Goal: Task Accomplishment & Management: Manage account settings

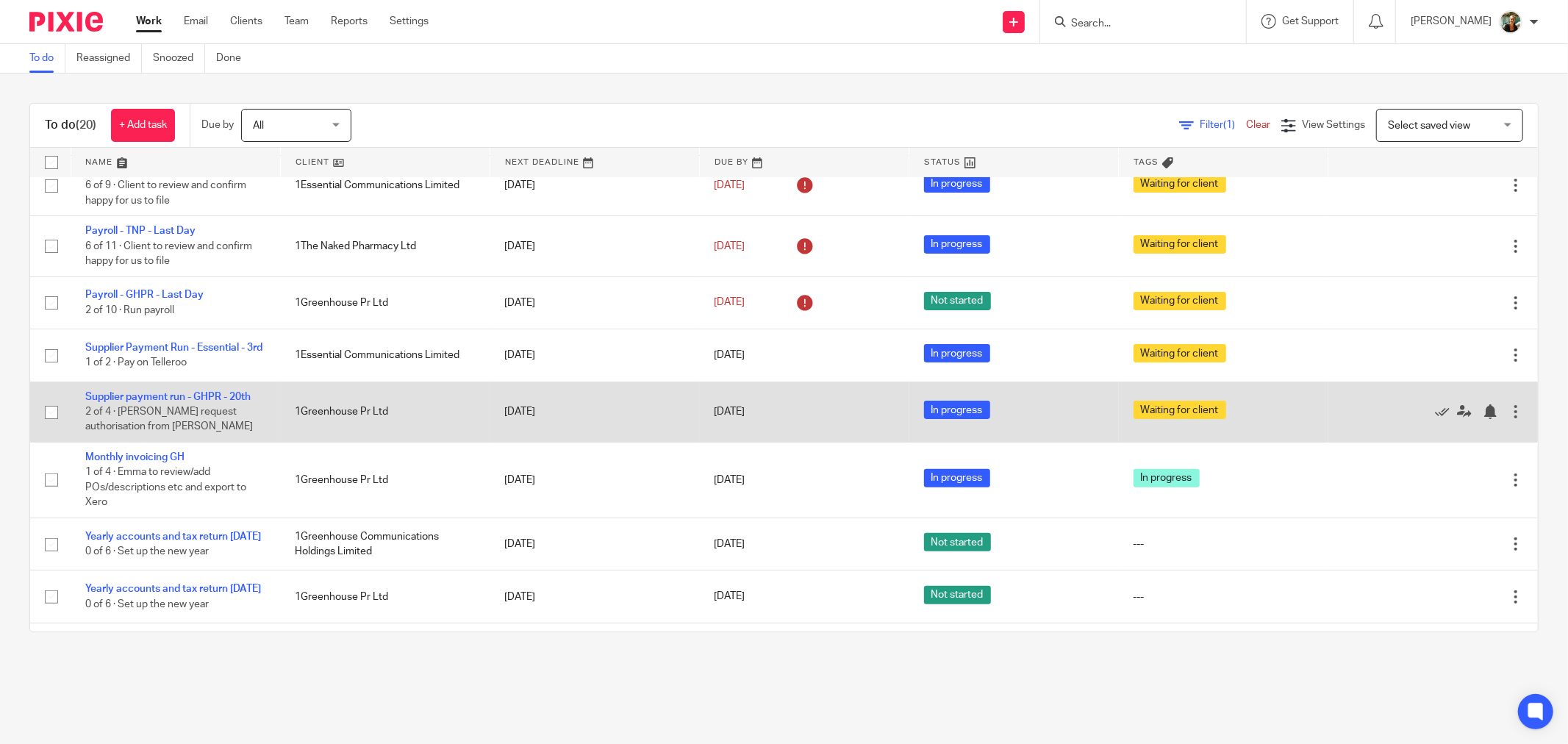
scroll to position [327, 0]
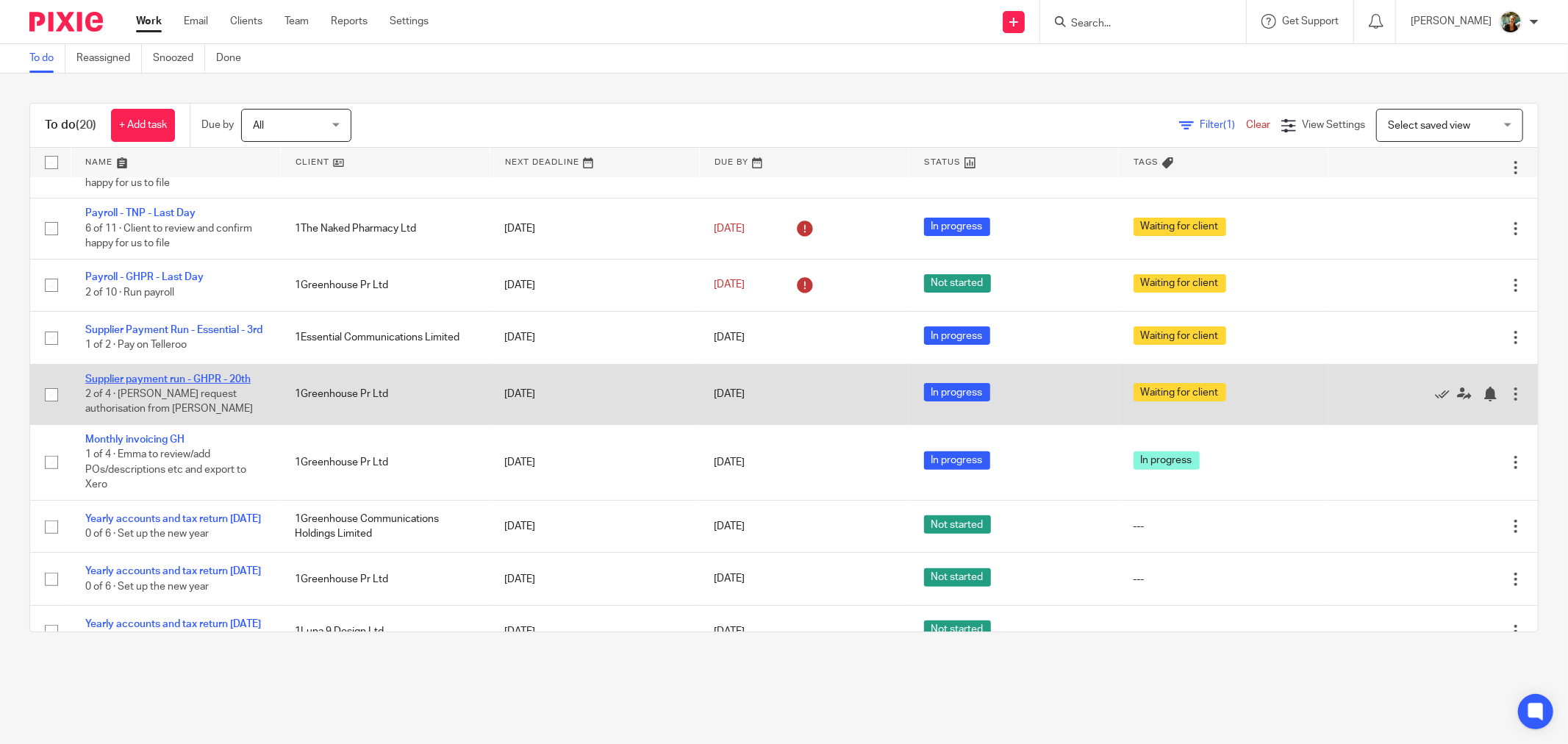
click at [196, 384] on link "Supplier payment run - GHPR - 20th" at bounding box center [168, 379] width 165 height 10
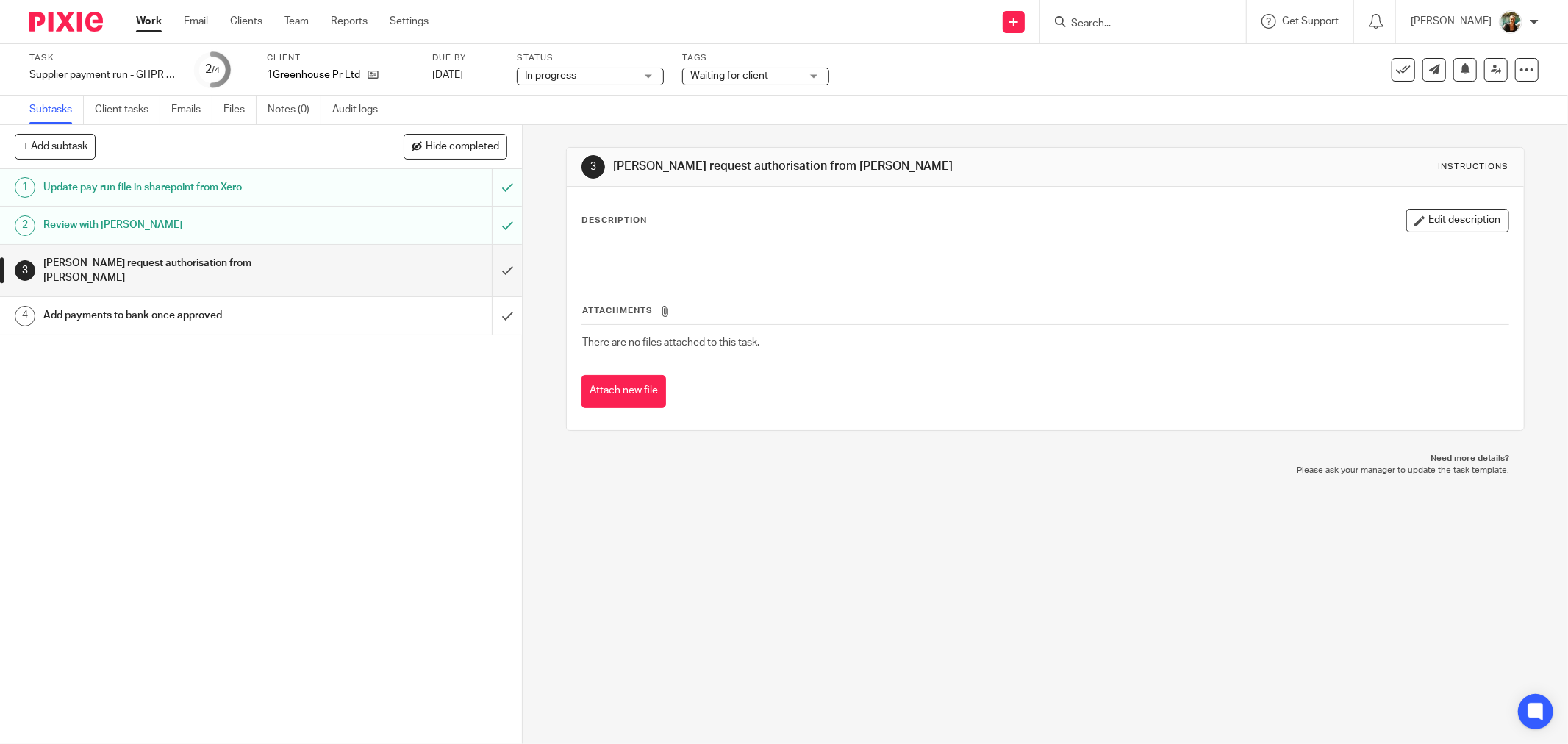
click at [157, 32] on div "Work Email Clients Team Reports Settings Work Email Clients Team Reports Settin…" at bounding box center [286, 21] width 329 height 43
click at [158, 25] on link "Work" at bounding box center [149, 21] width 25 height 14
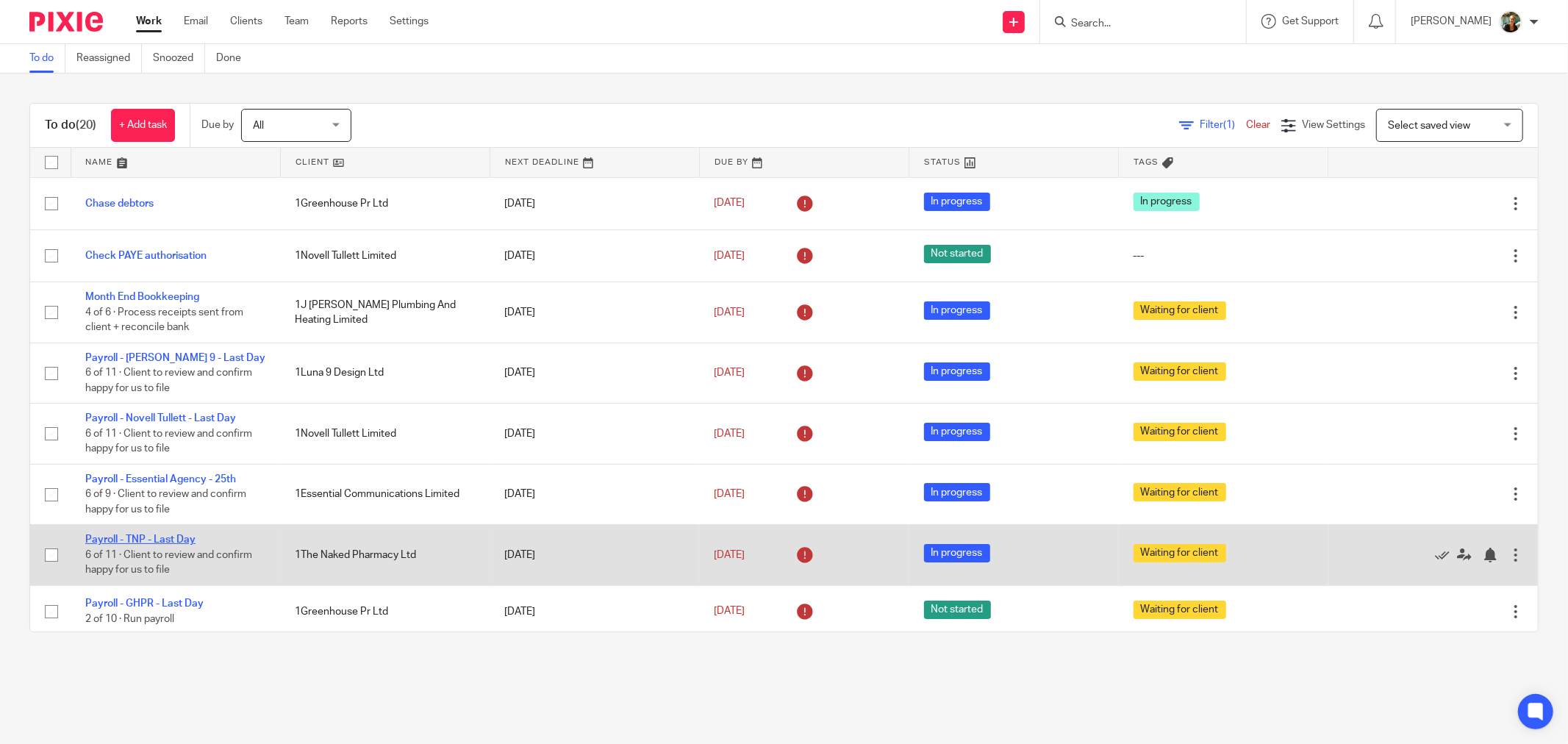
click at [166, 540] on link "Payroll - TNP - Last Day" at bounding box center [140, 540] width 111 height 10
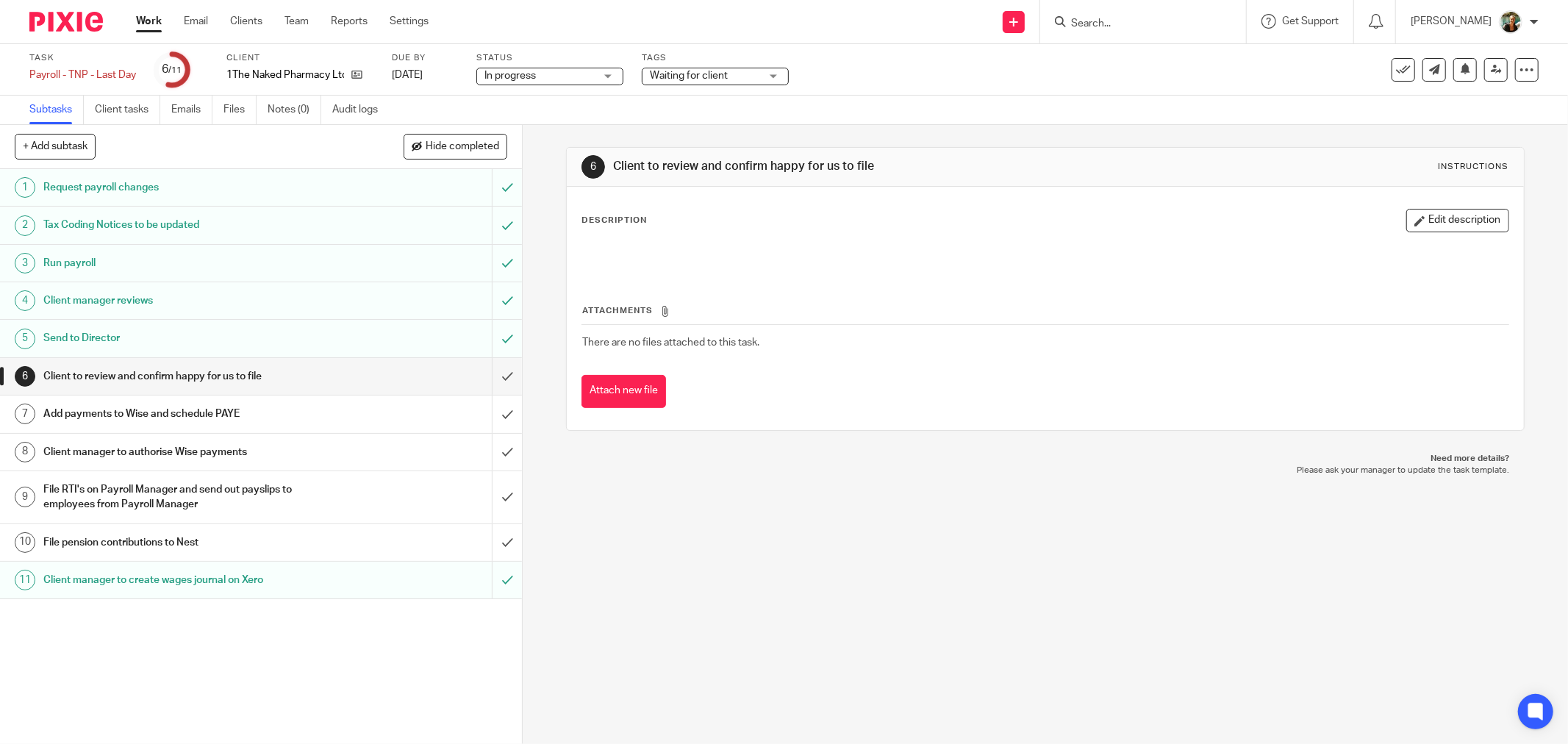
click at [715, 76] on span "Waiting for client" at bounding box center [689, 76] width 78 height 10
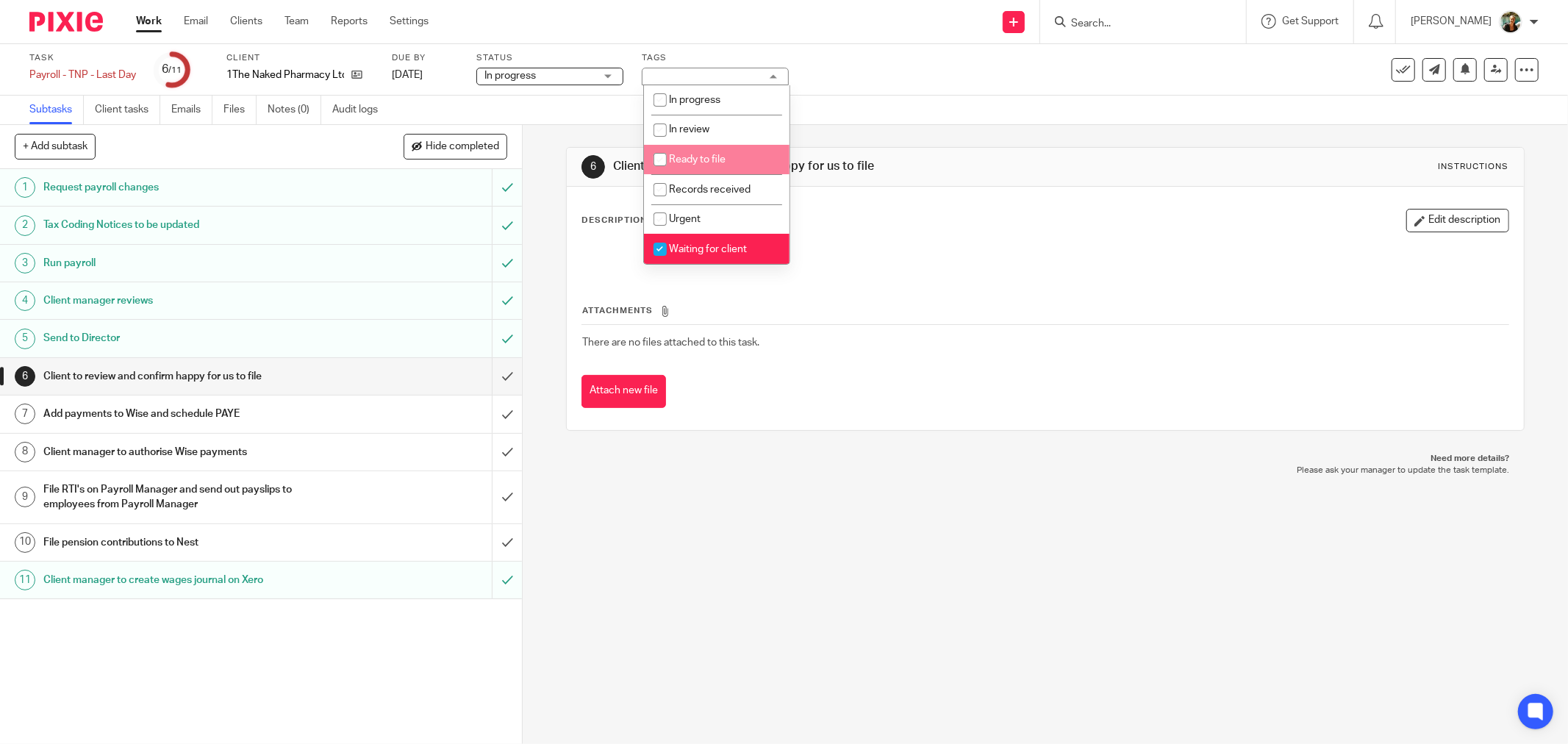
click at [724, 160] on li "Ready to file" at bounding box center [717, 160] width 145 height 30
checkbox input "true"
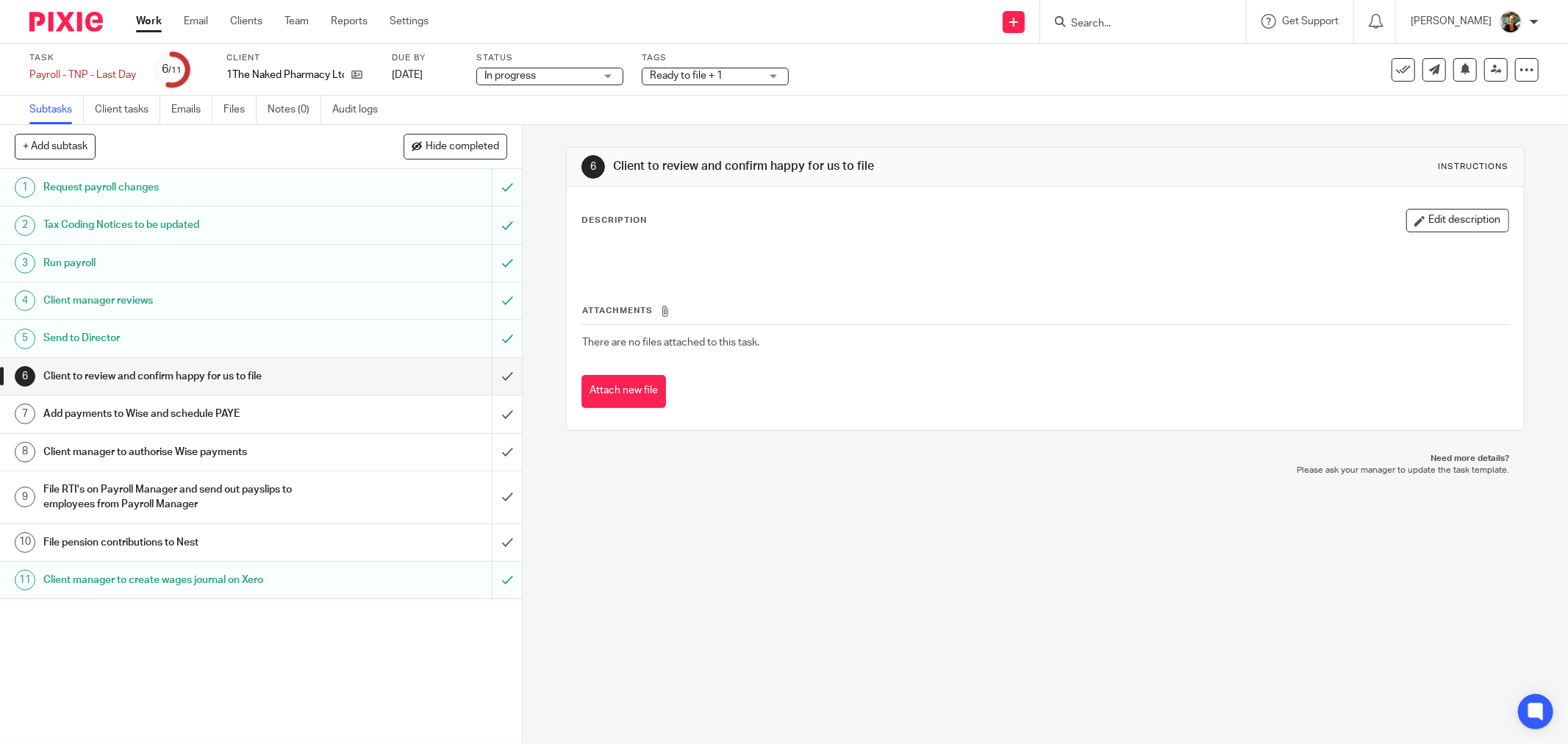
click at [714, 267] on div at bounding box center [1045, 257] width 941 height 33
click at [714, 73] on span "Ready to file + 1" at bounding box center [705, 76] width 111 height 15
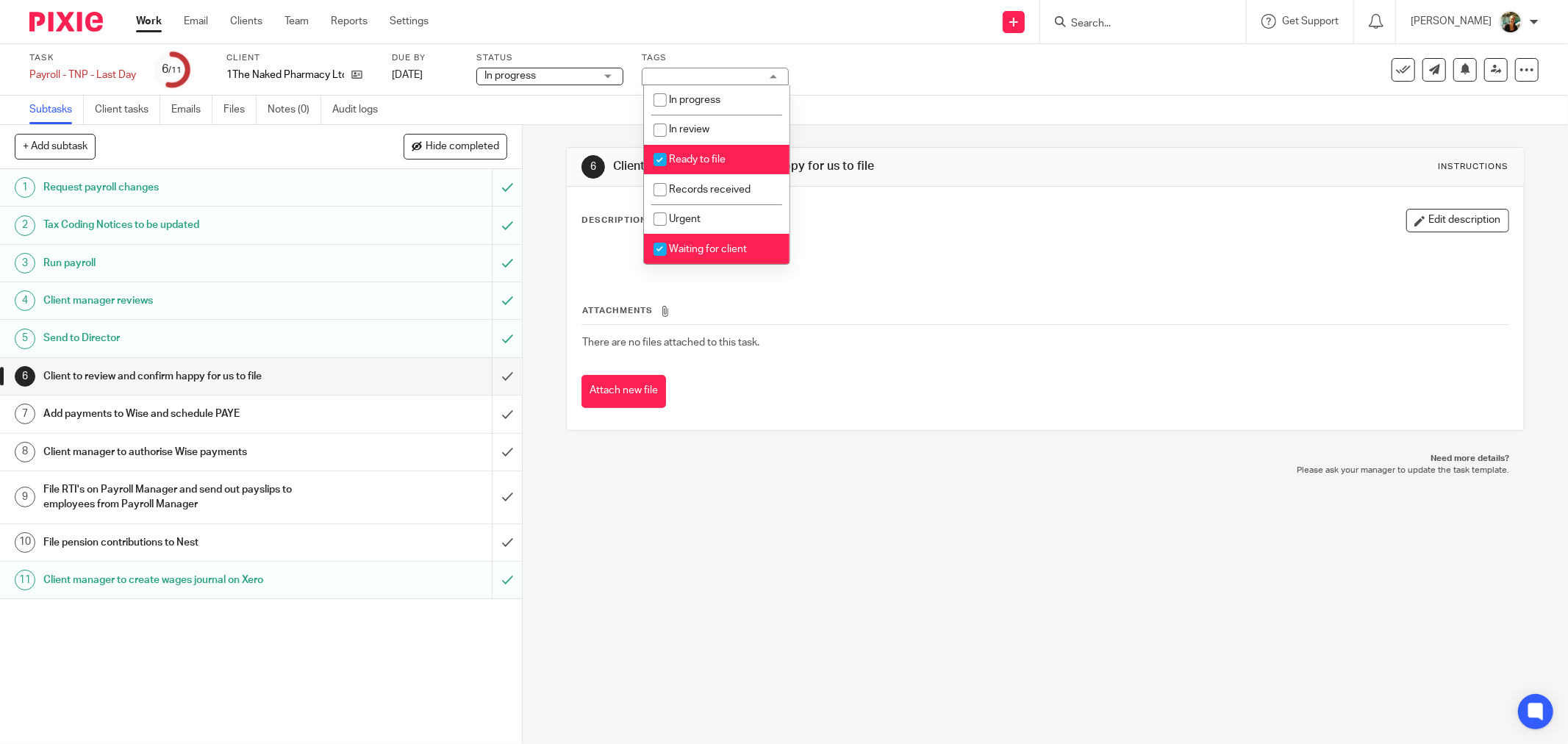
click at [726, 253] on span "Waiting for client" at bounding box center [708, 249] width 78 height 10
checkbox input "false"
click at [502, 378] on input "submit" at bounding box center [261, 377] width 522 height 37
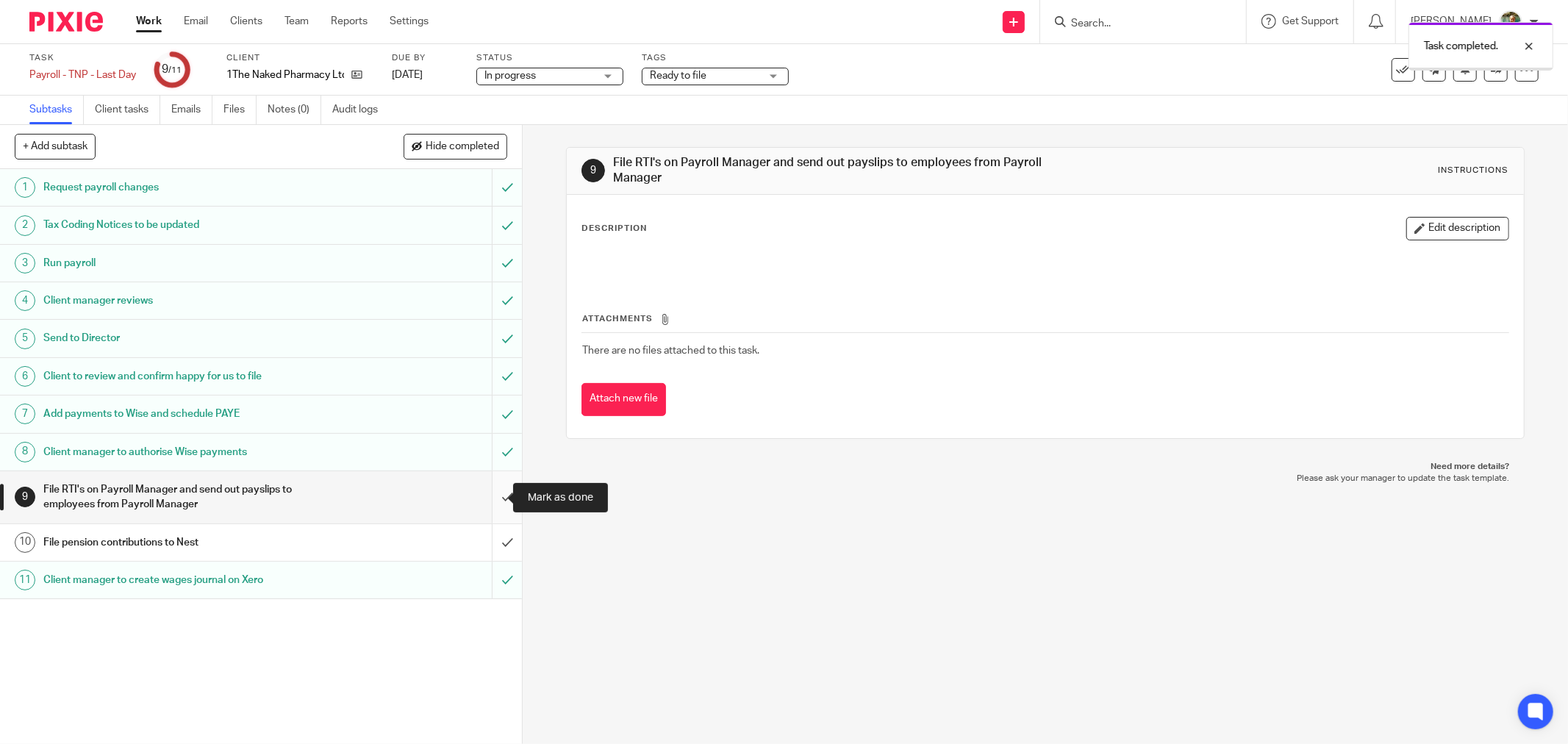
click at [486, 497] on input "submit" at bounding box center [261, 497] width 522 height 52
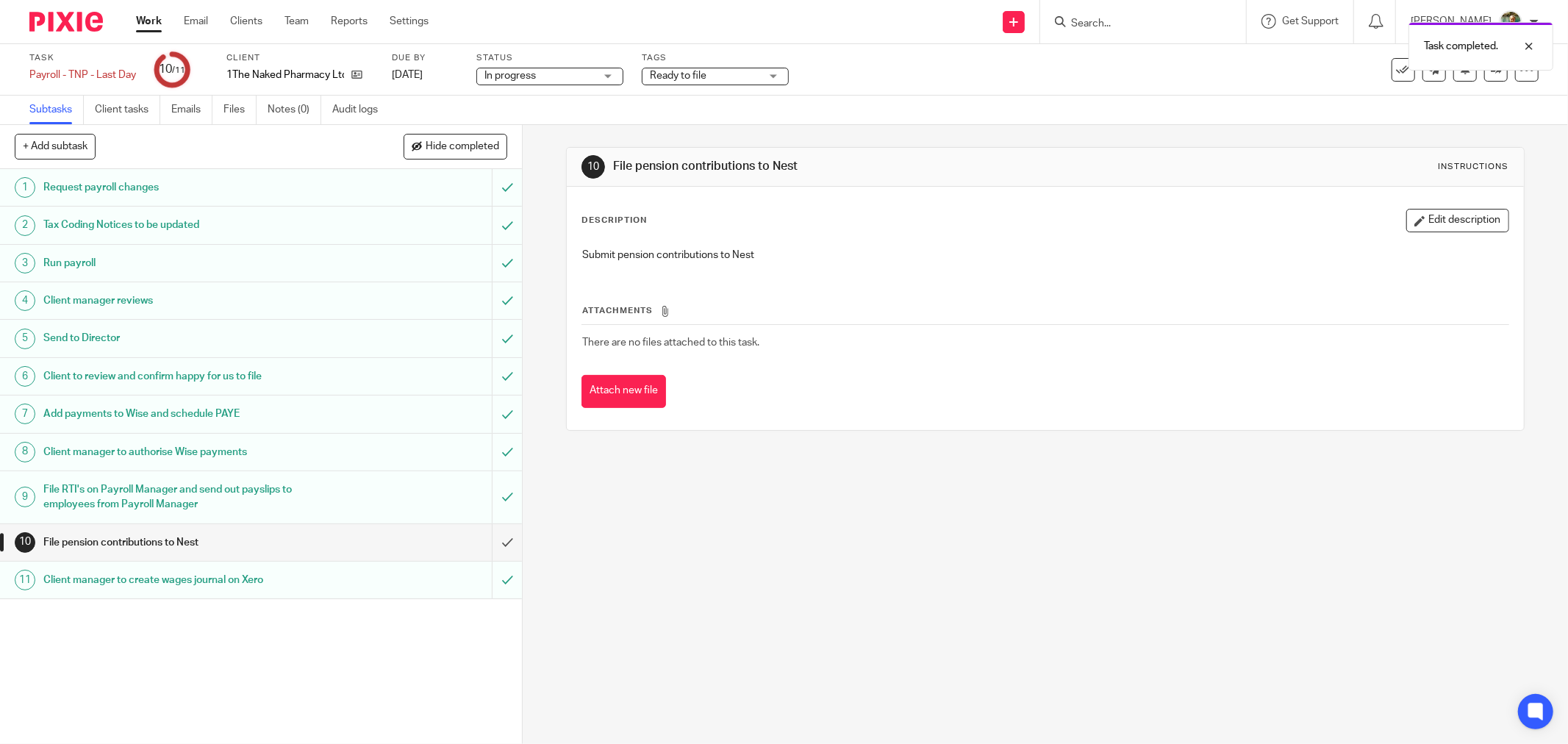
click at [155, 25] on link "Work" at bounding box center [149, 21] width 25 height 14
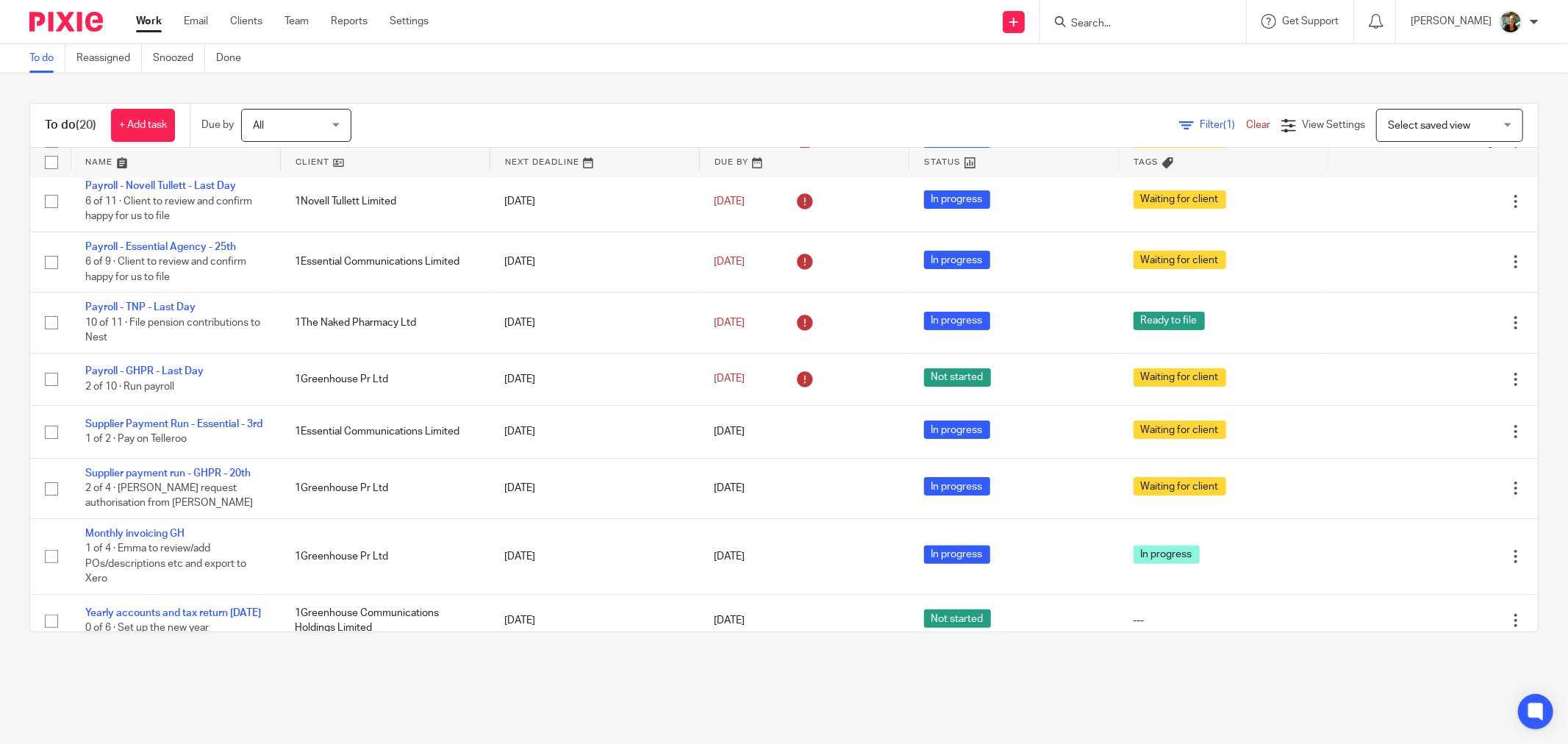
scroll to position [245, 0]
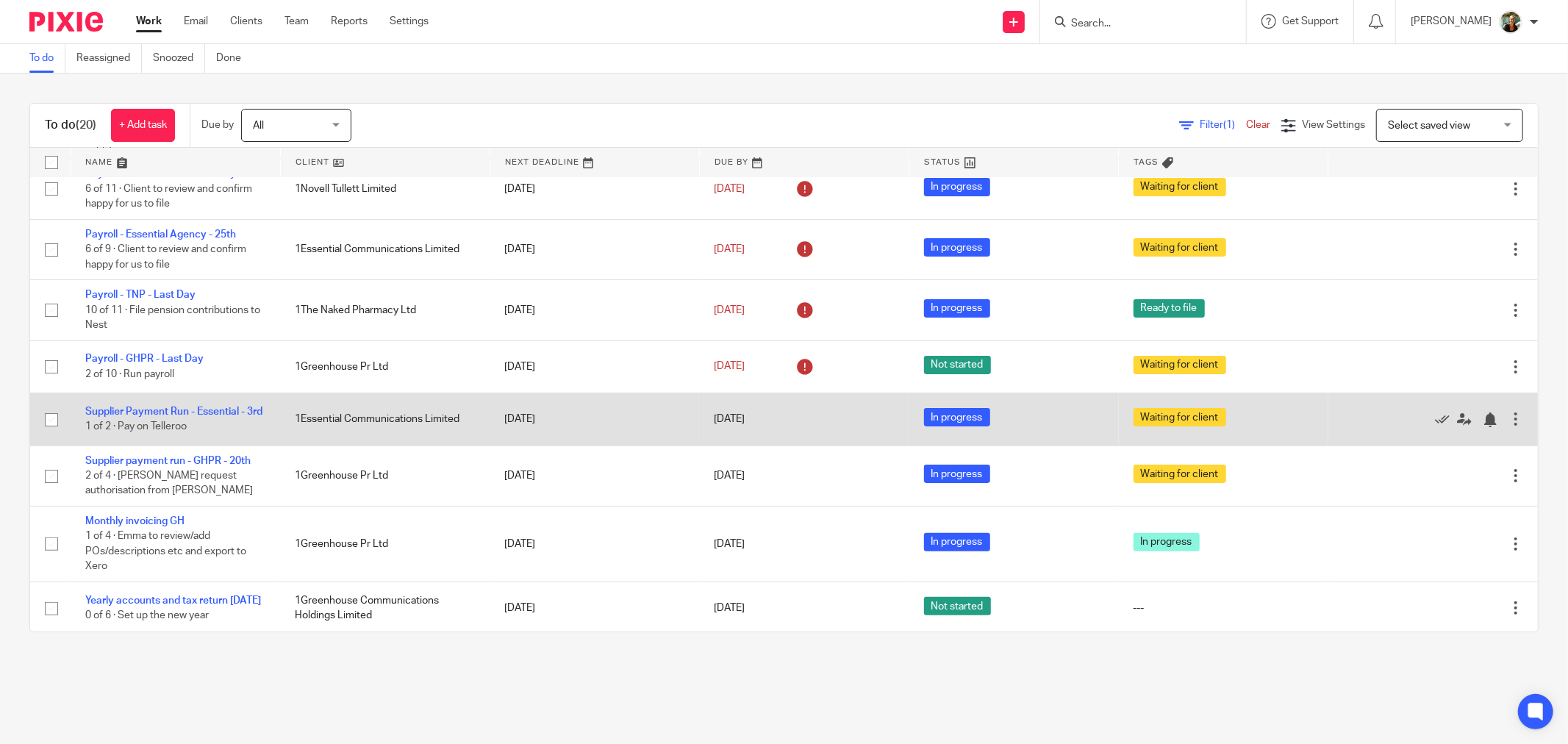
drag, startPoint x: 1400, startPoint y: 429, endPoint x: 1379, endPoint y: 431, distance: 21.1
click at [1435, 427] on icon at bounding box center [1441, 419] width 14 height 14
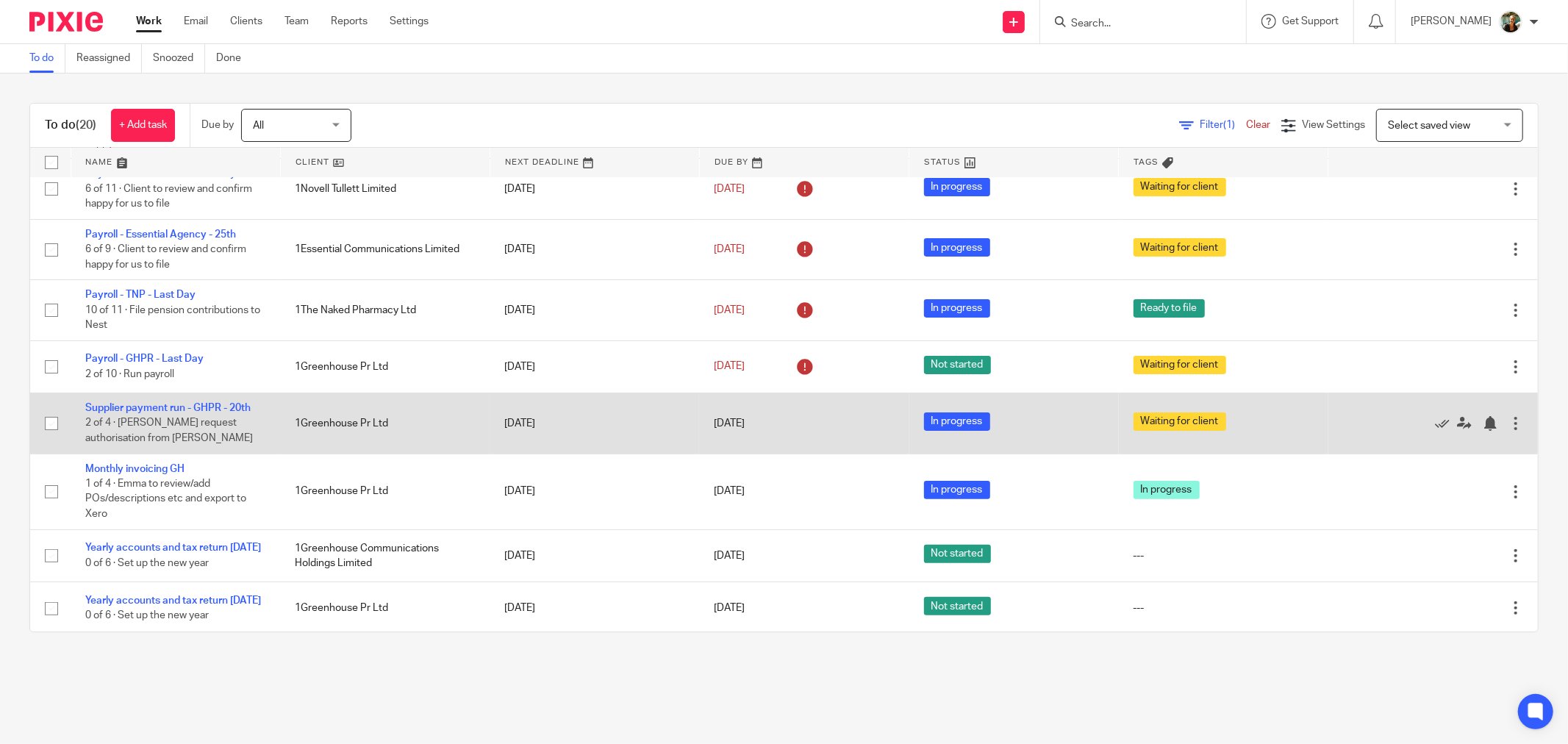
scroll to position [0, 0]
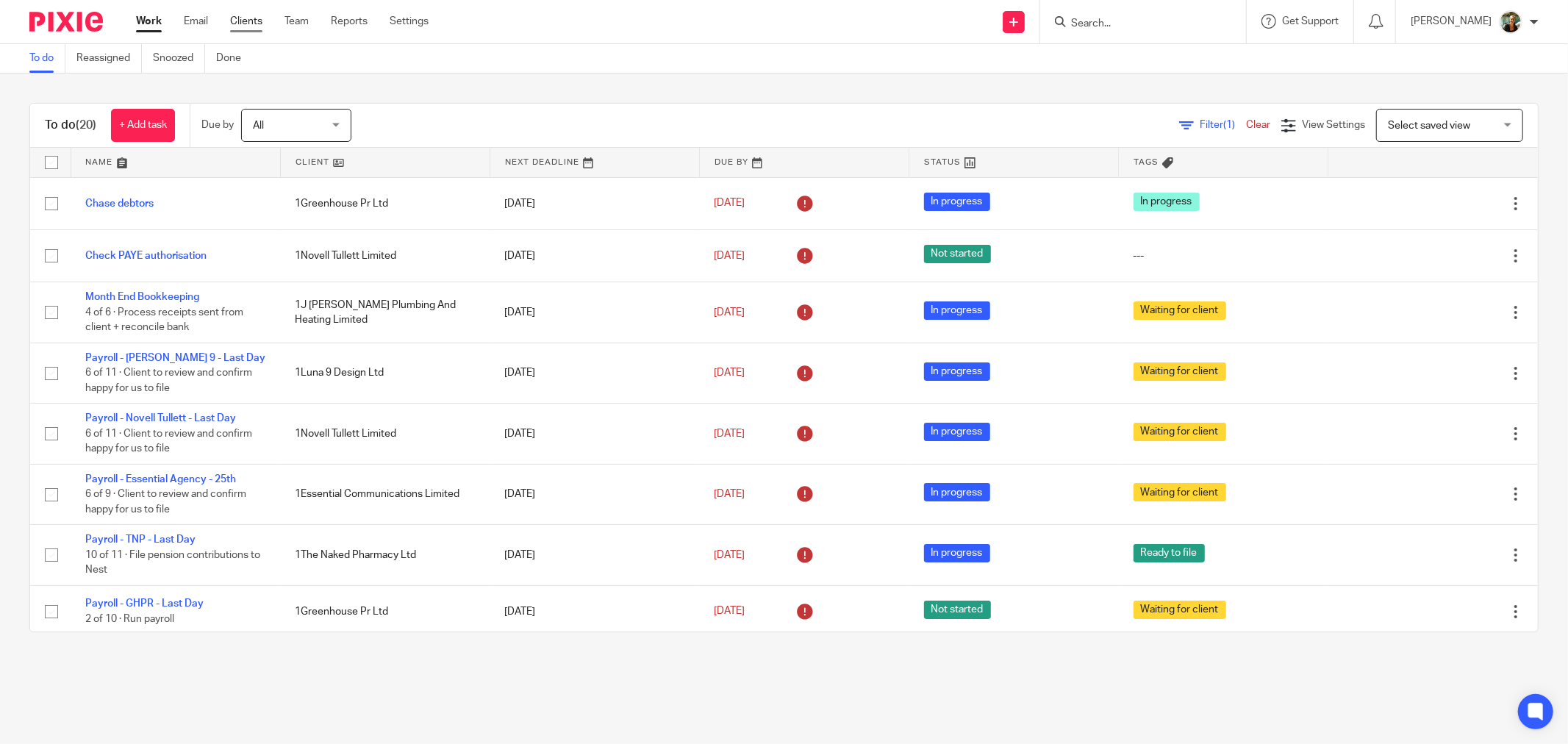
click at [240, 27] on link "Clients" at bounding box center [246, 21] width 32 height 14
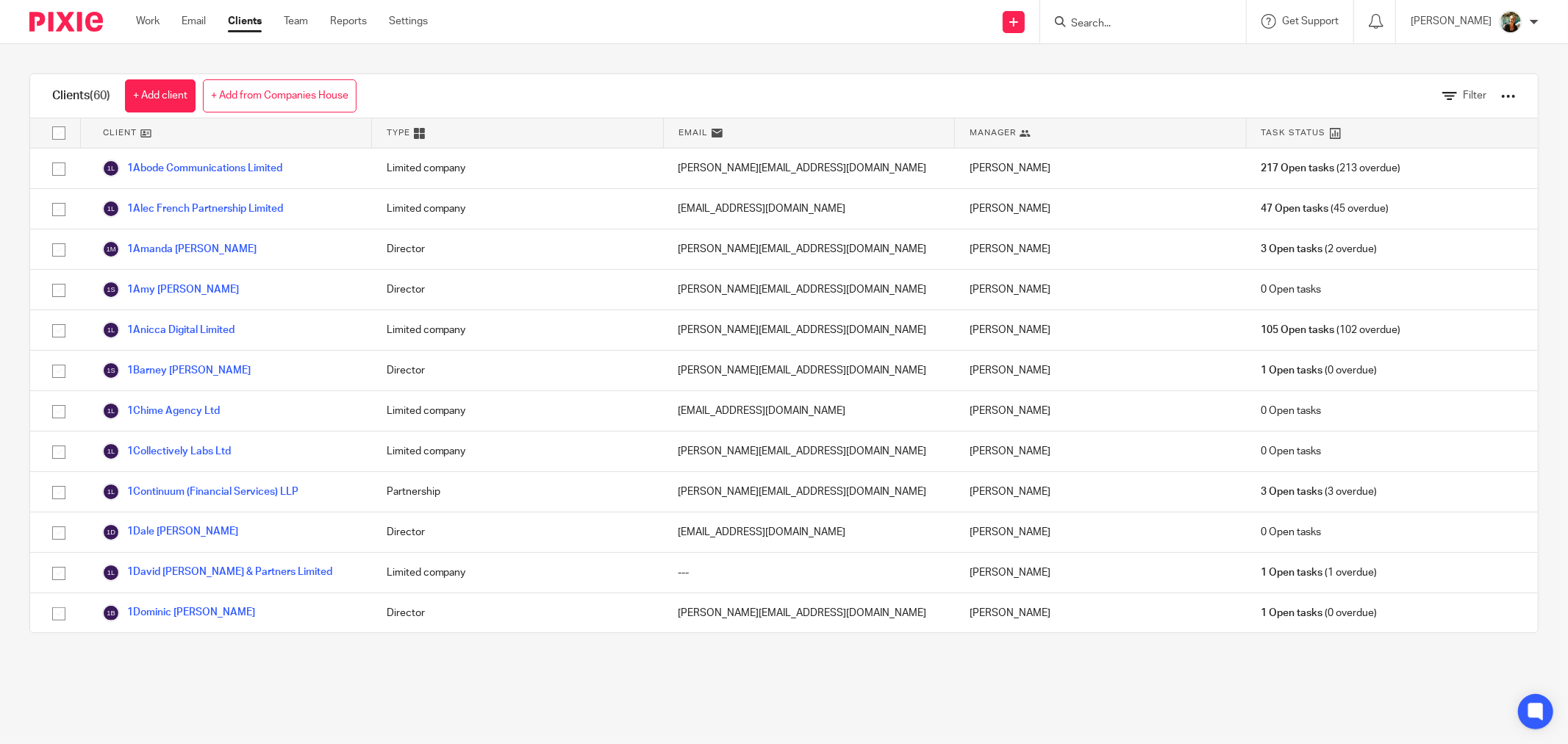
scroll to position [245, 0]
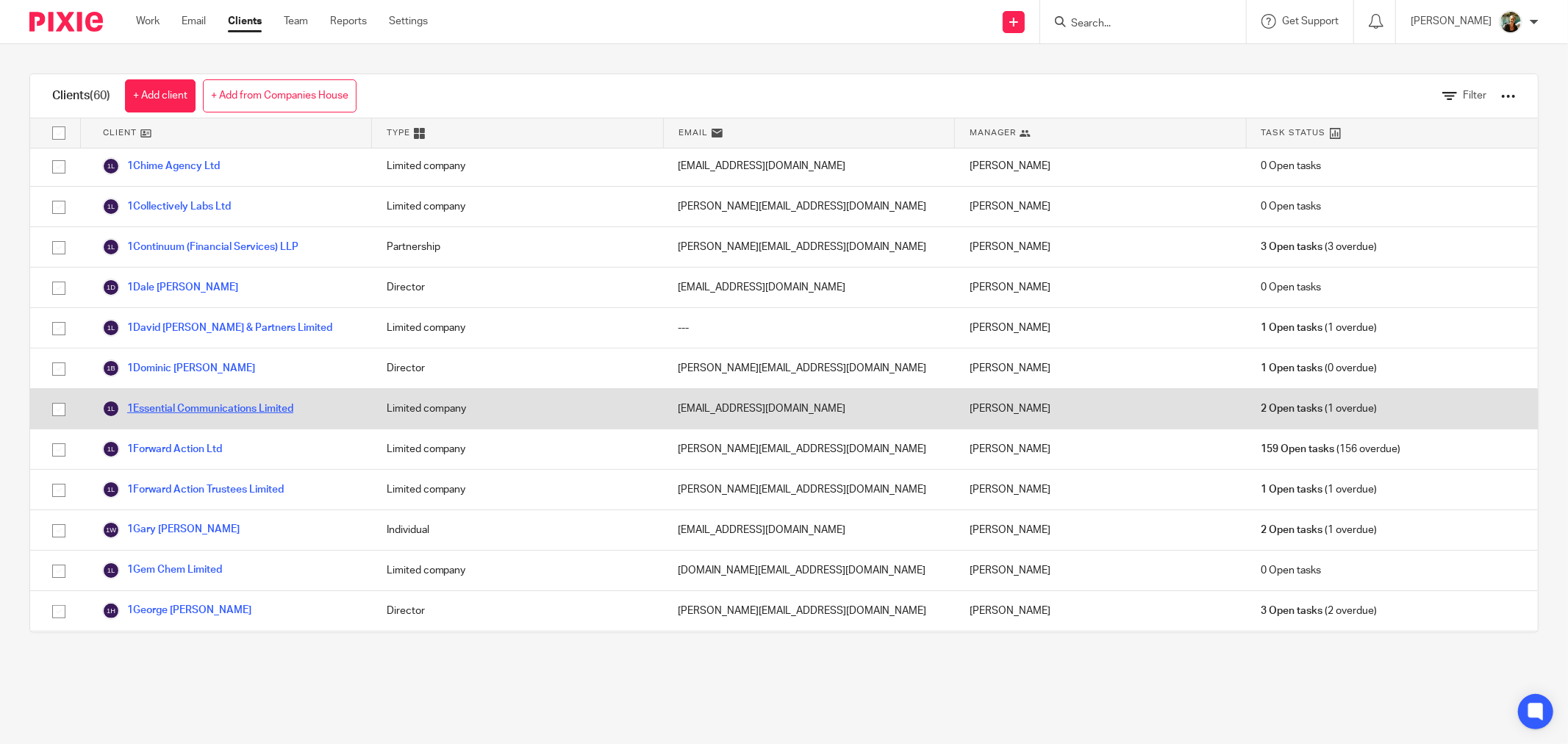
click at [264, 413] on link "1Essential Communications Limited" at bounding box center [198, 409] width 191 height 18
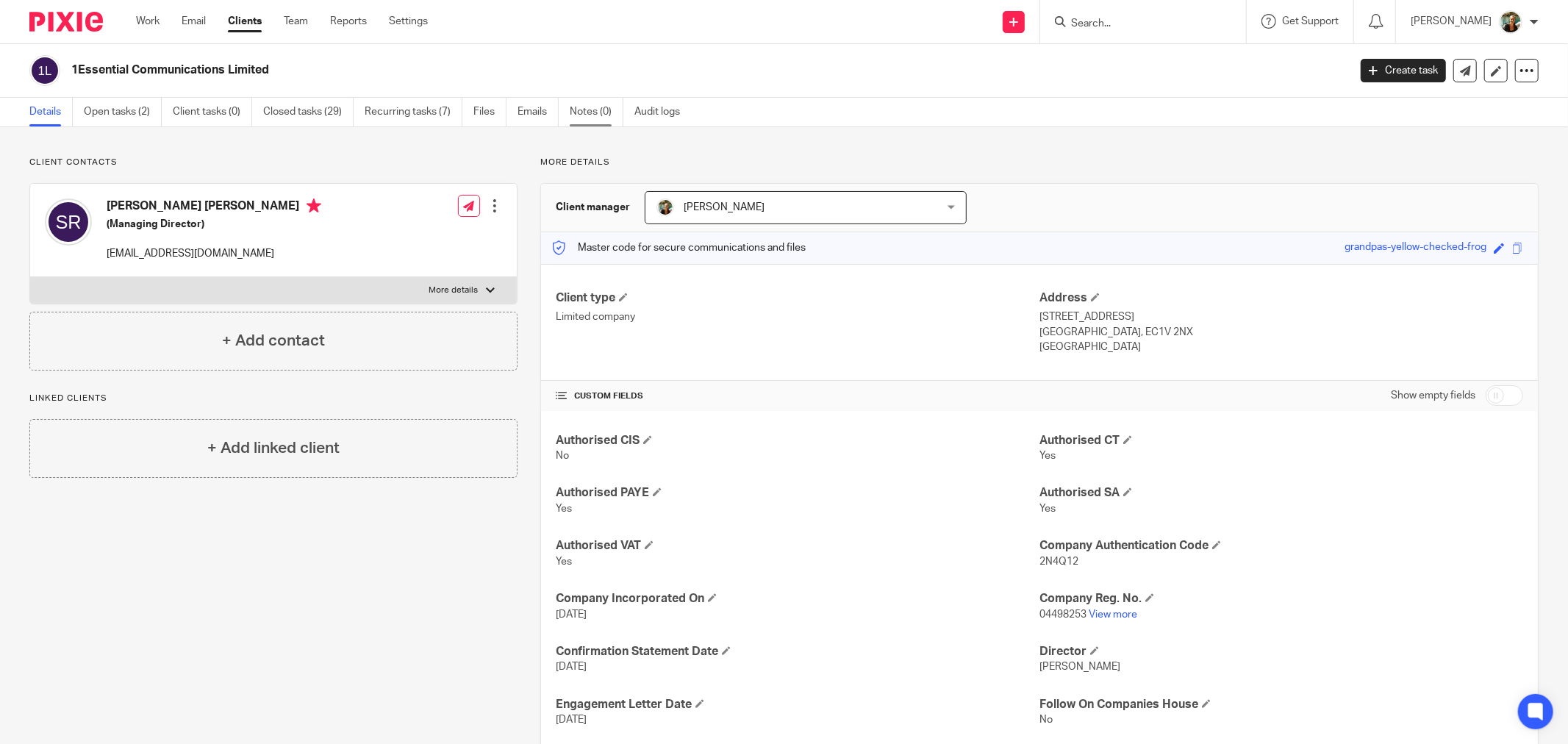
click at [612, 107] on link "Notes (0)" at bounding box center [597, 112] width 54 height 29
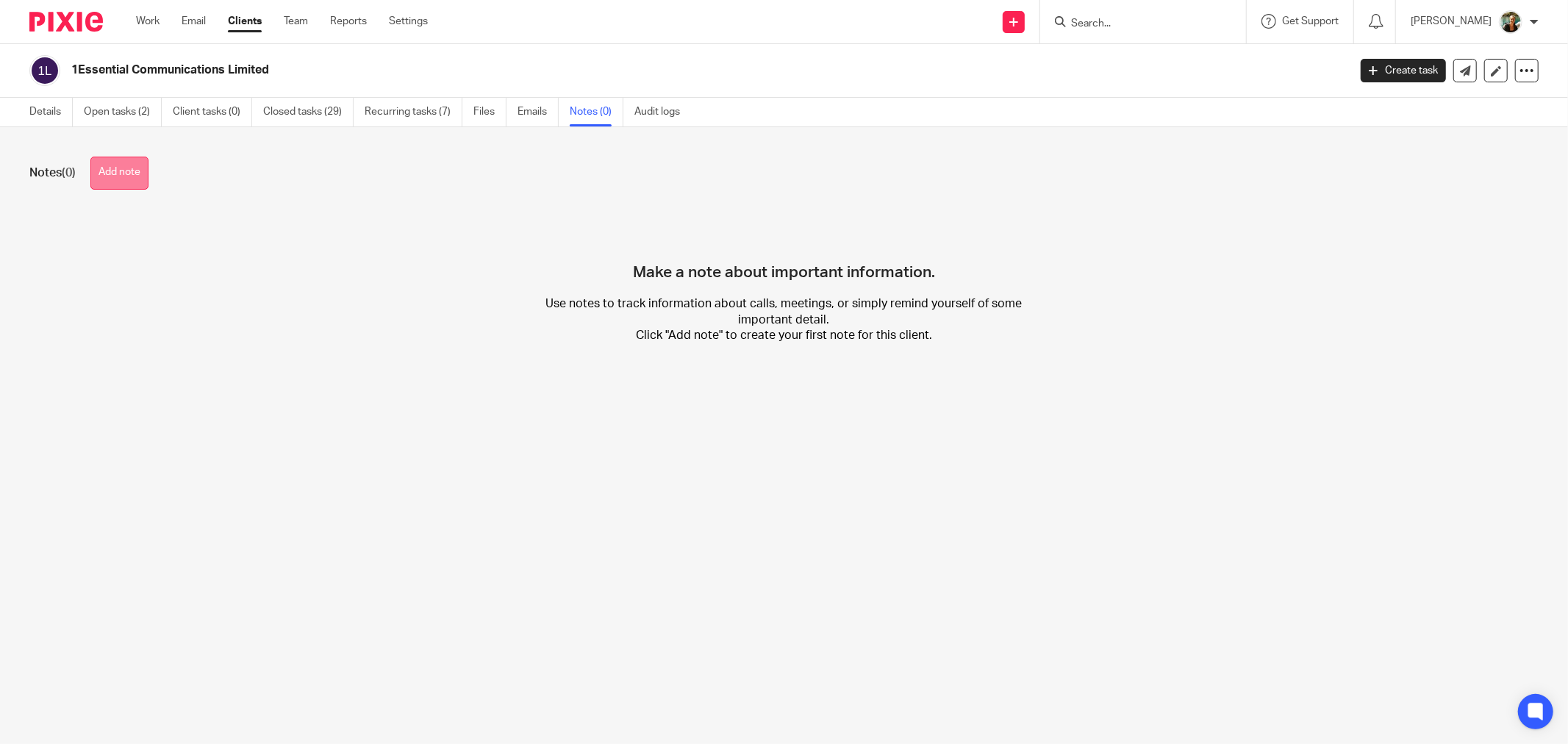
click at [122, 180] on button "Add note" at bounding box center [119, 172] width 58 height 33
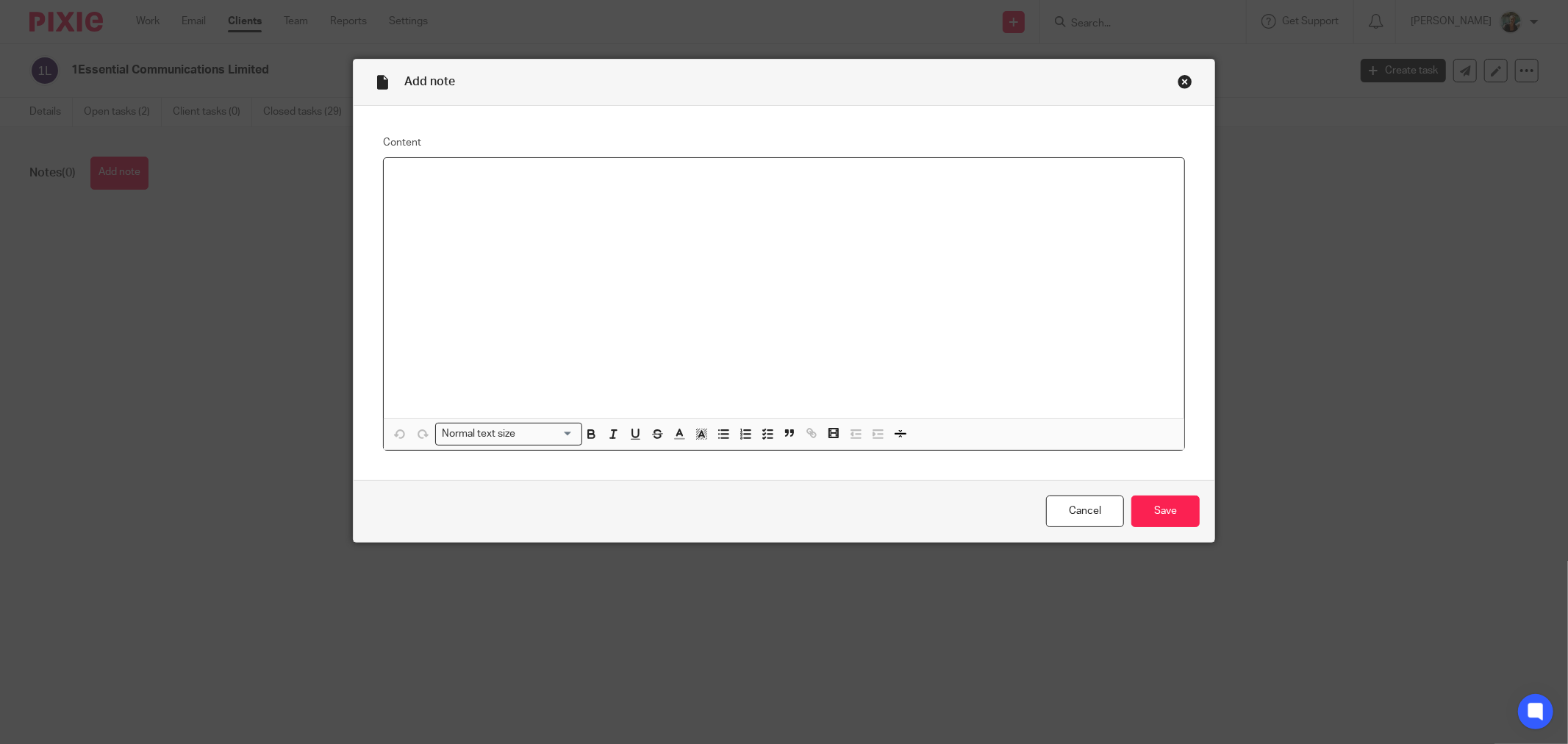
click at [511, 263] on div at bounding box center [784, 288] width 800 height 260
click at [1177, 508] on input "Save" at bounding box center [1165, 511] width 68 height 31
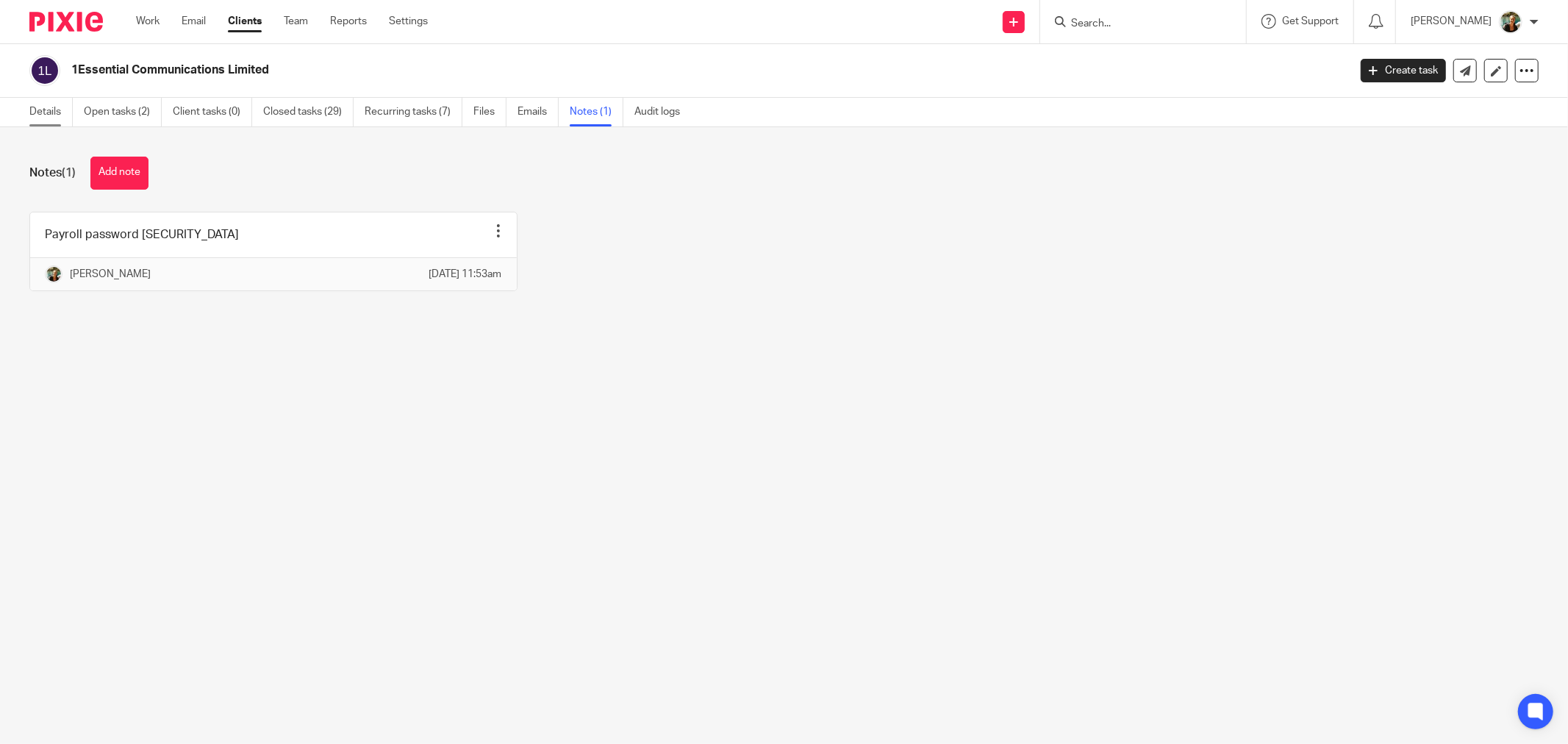
click at [61, 111] on link "Details" at bounding box center [51, 112] width 43 height 29
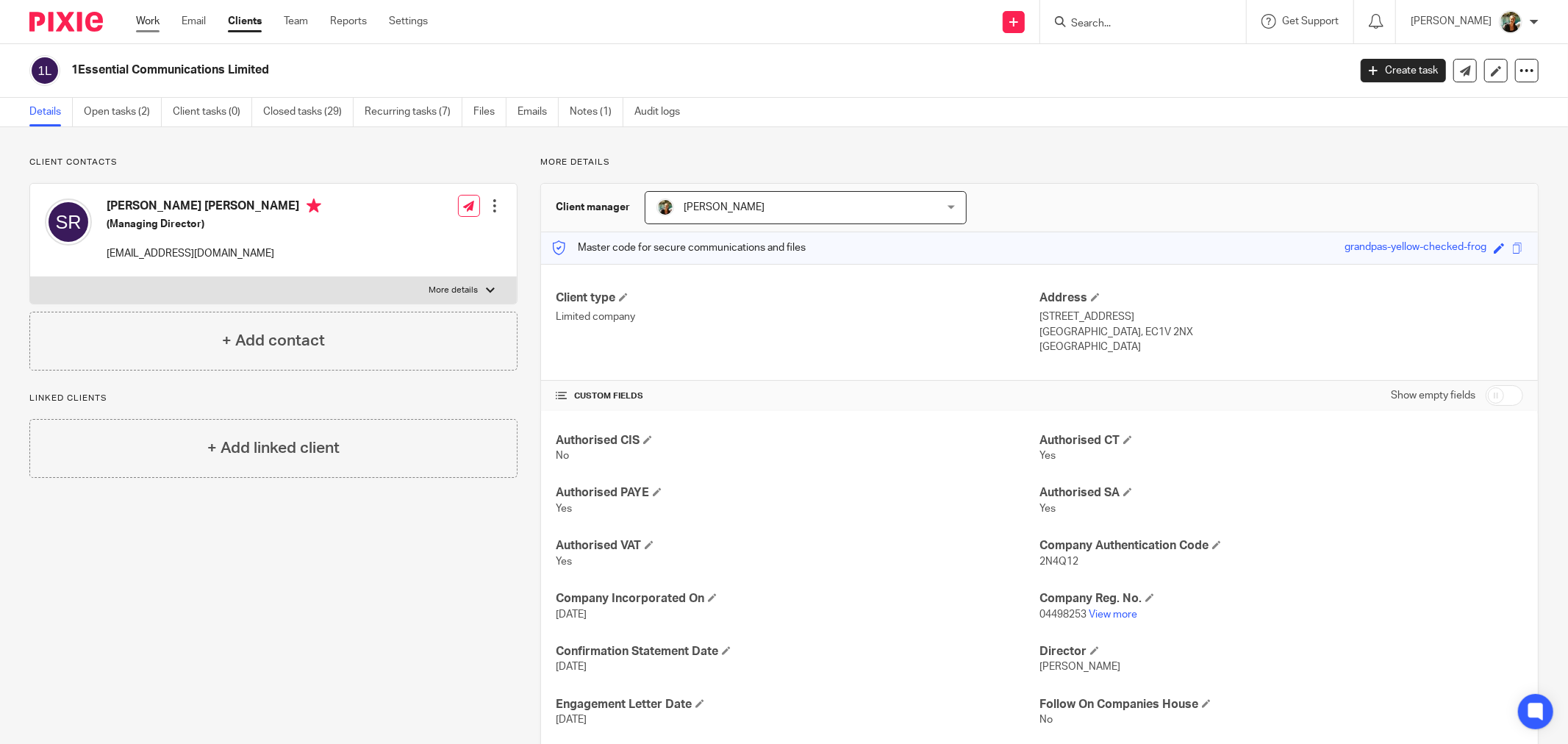
click at [155, 23] on link "Work" at bounding box center [148, 21] width 24 height 14
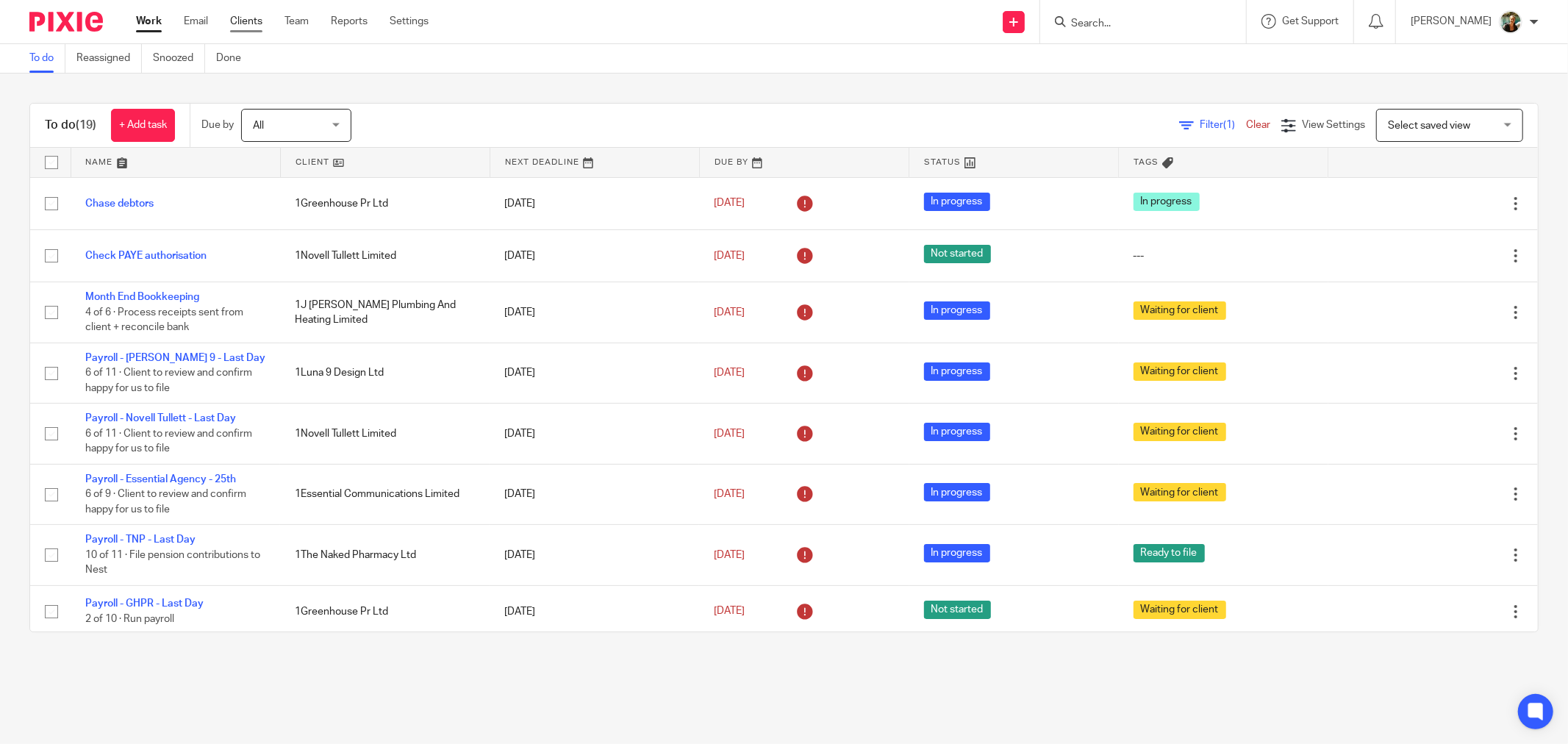
click at [252, 20] on link "Clients" at bounding box center [246, 21] width 32 height 14
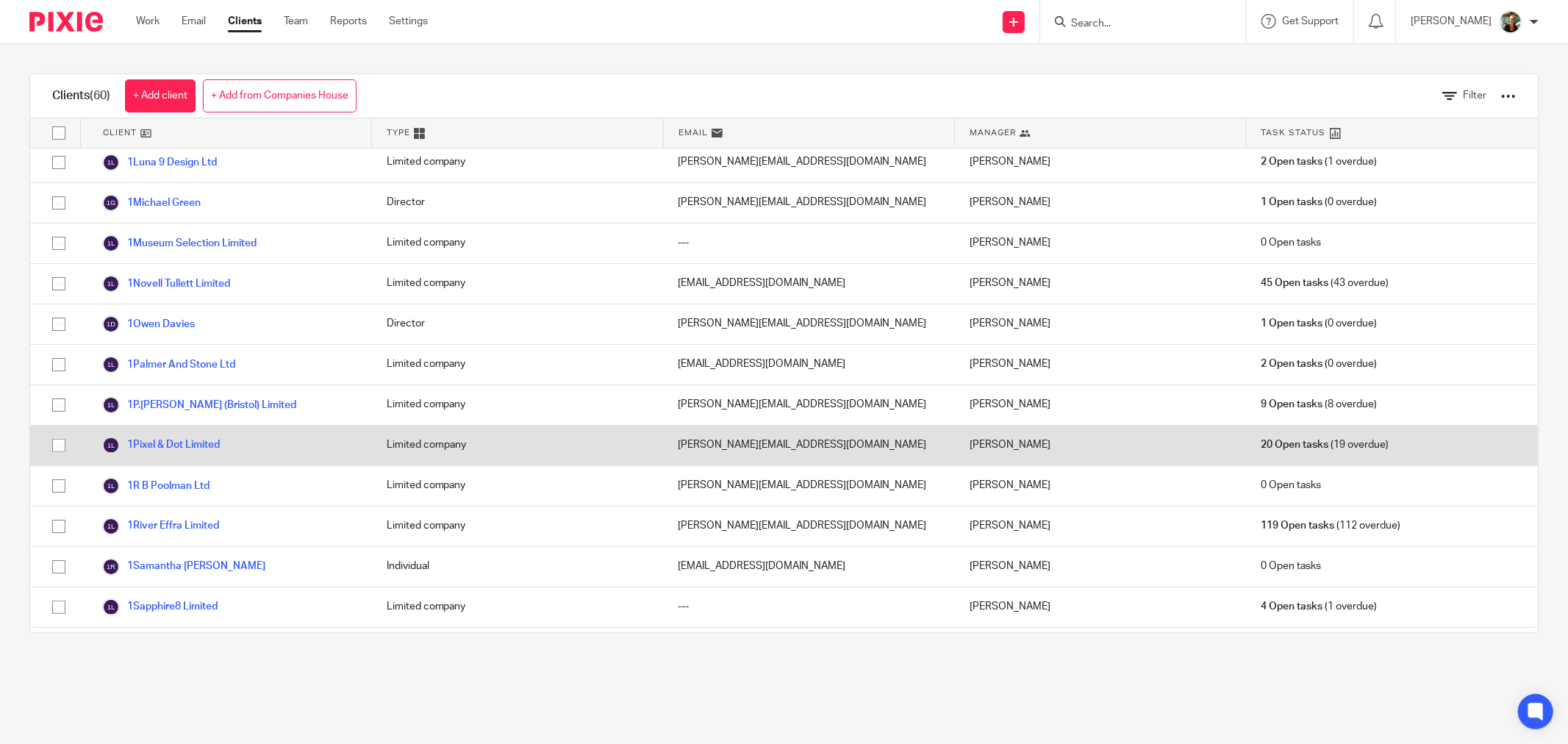
scroll to position [1470, 0]
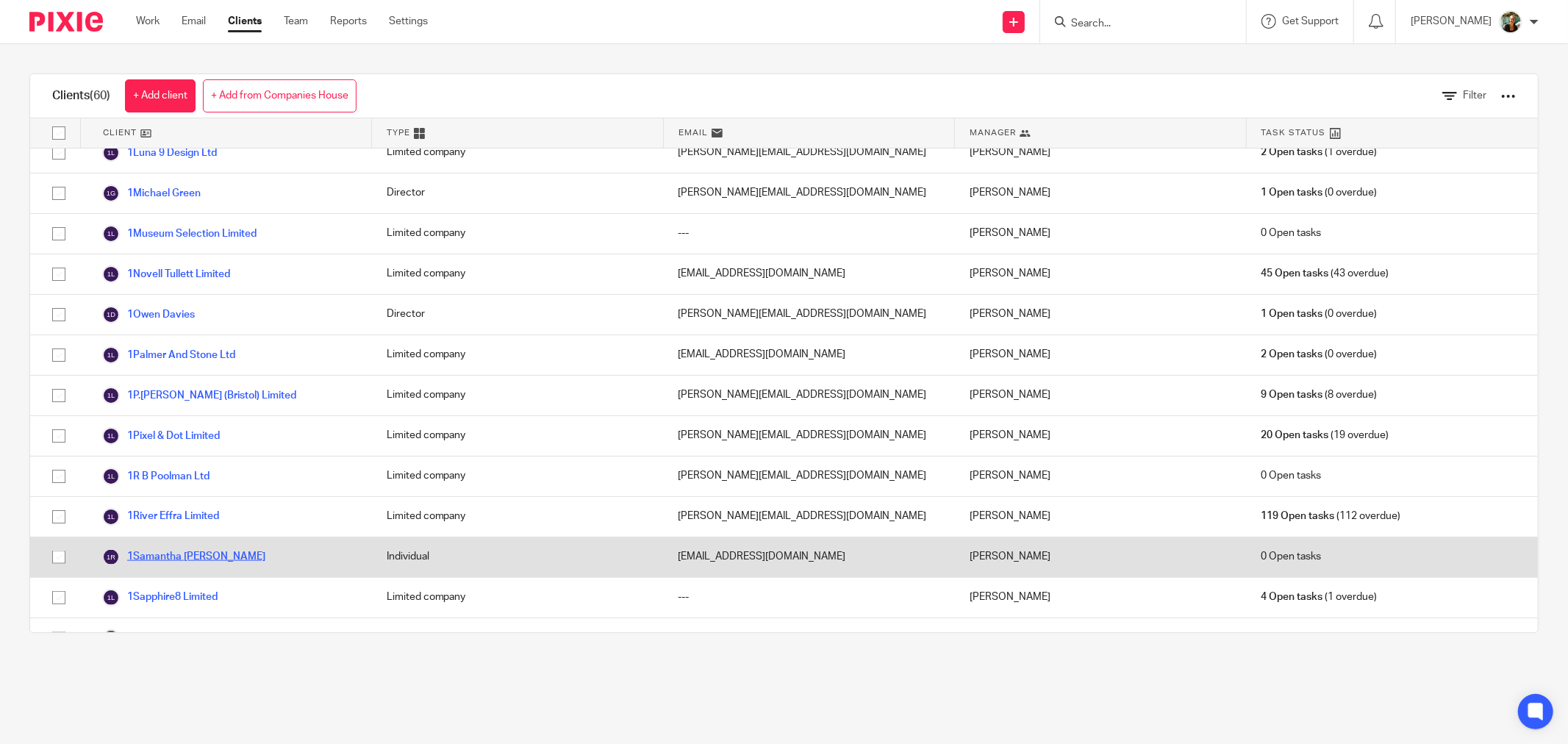
click at [250, 548] on link "1Samantha [PERSON_NAME]" at bounding box center [183, 557] width 163 height 18
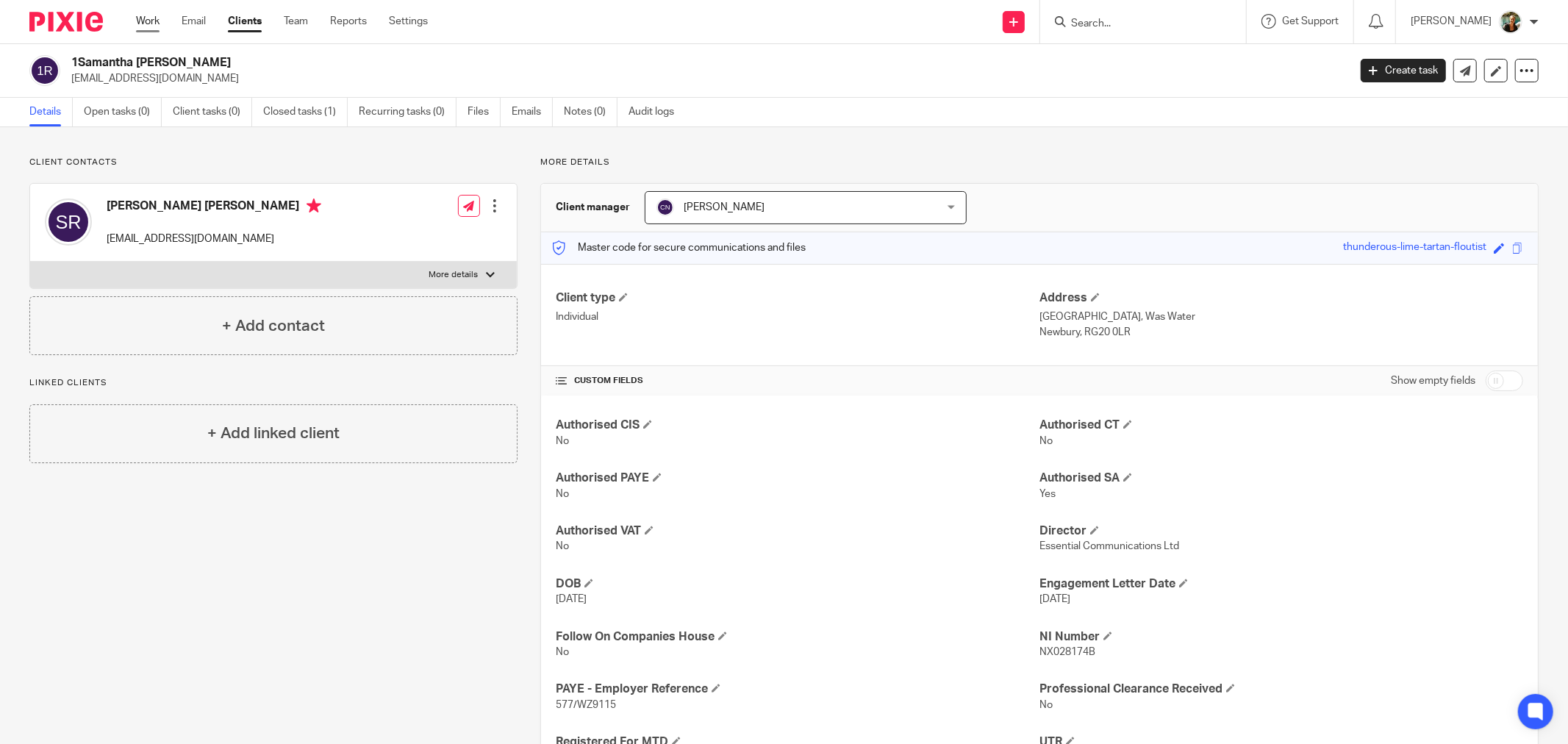
click at [144, 16] on link "Work" at bounding box center [148, 21] width 24 height 14
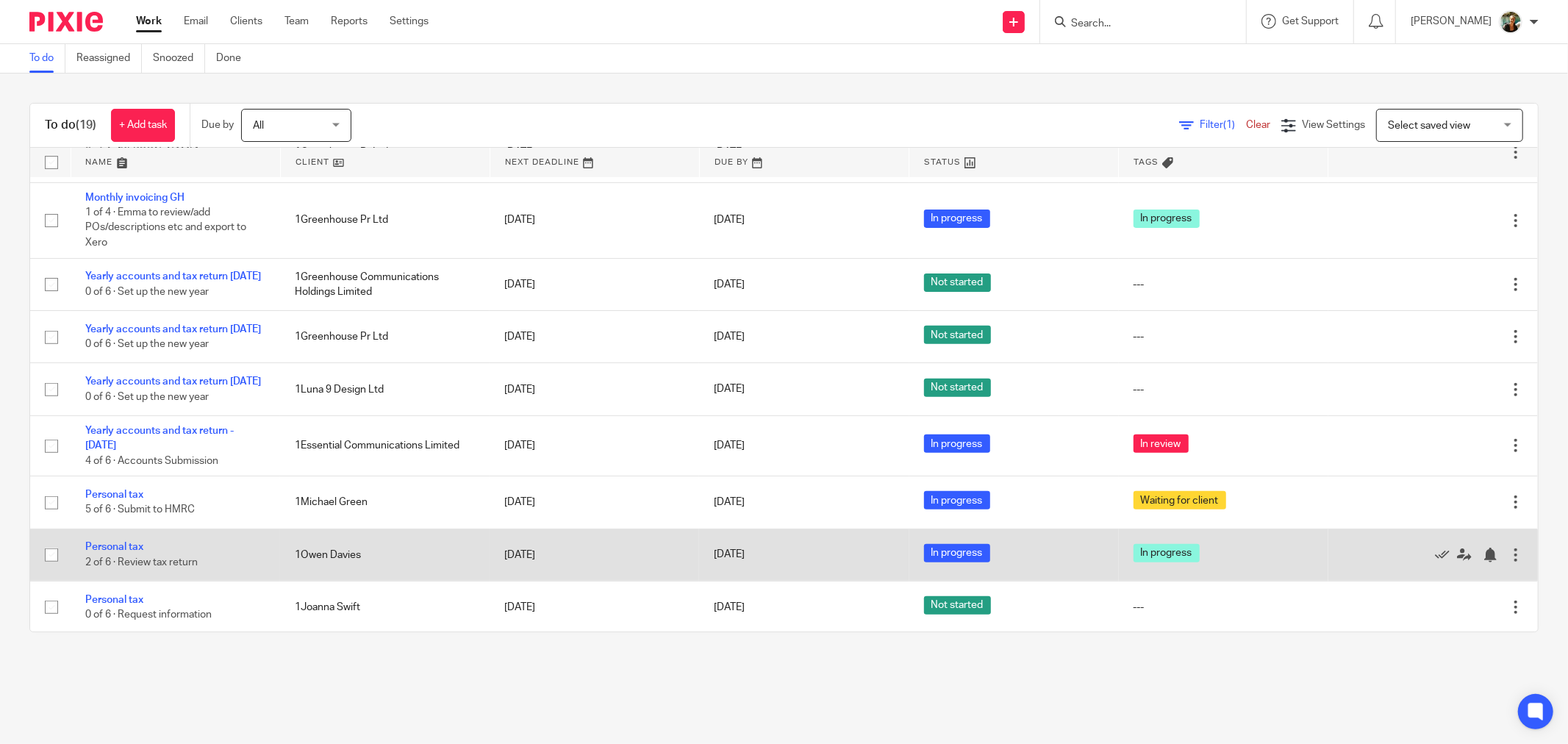
scroll to position [502, 0]
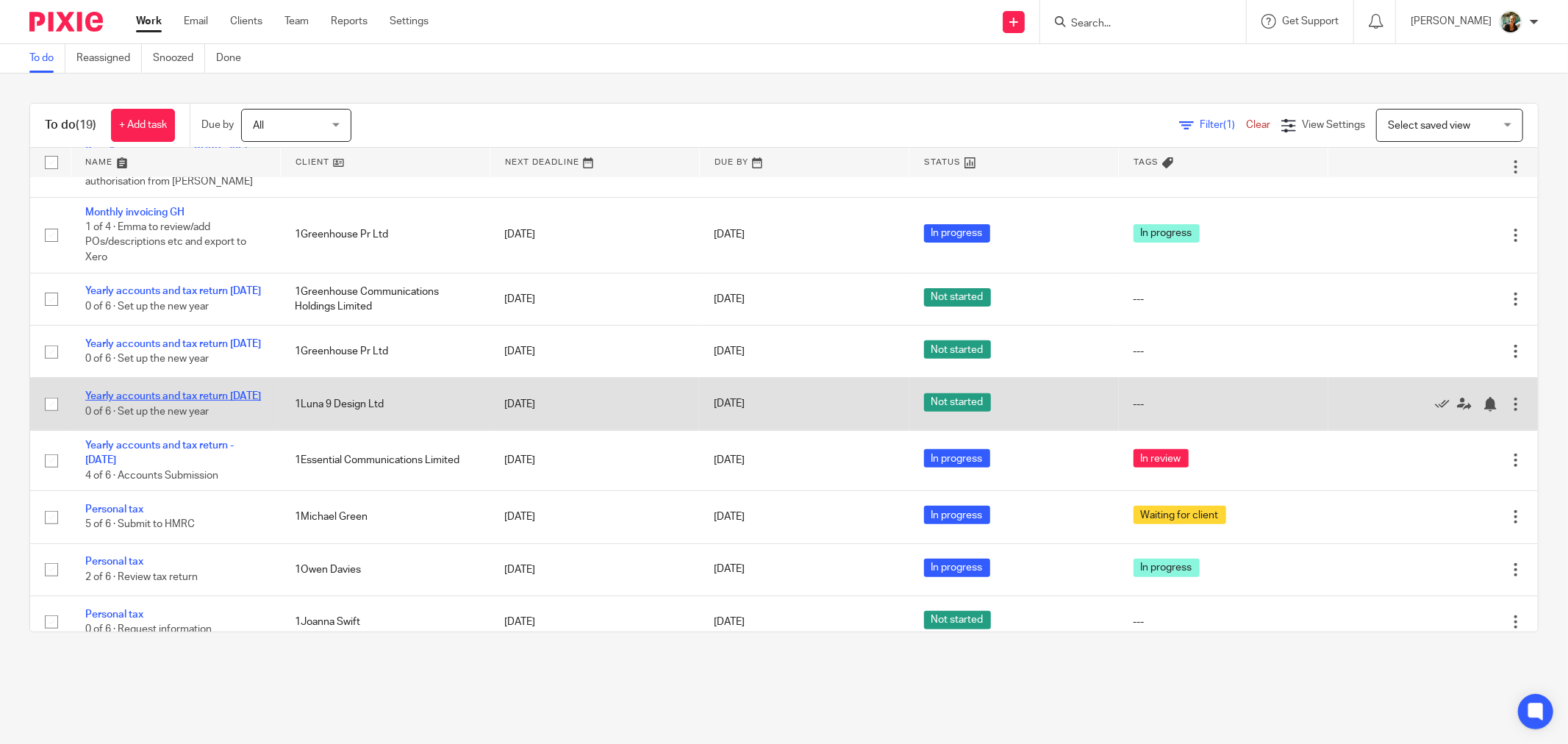
click at [189, 401] on link "Yearly accounts and tax return 31-03-2025" at bounding box center [173, 396] width 176 height 10
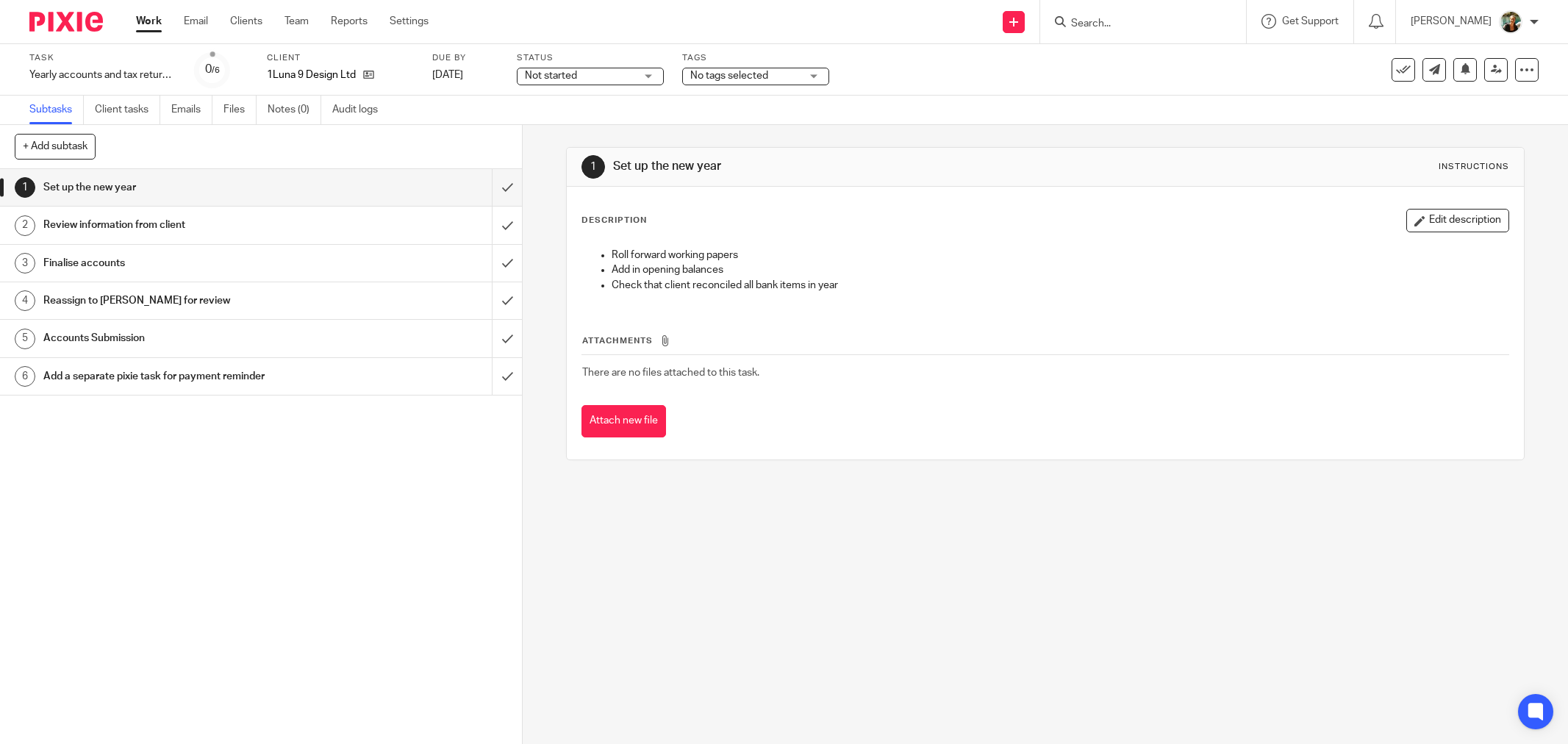
click at [626, 83] on span "Not started" at bounding box center [580, 76] width 111 height 15
click at [626, 62] on label "Status" at bounding box center [590, 58] width 147 height 12
click at [619, 68] on span "Not started" at bounding box center [580, 76] width 111 height 15
click at [607, 127] on li "In progress" at bounding box center [590, 130] width 145 height 30
click at [795, 77] on span "No tags selected" at bounding box center [745, 76] width 111 height 15
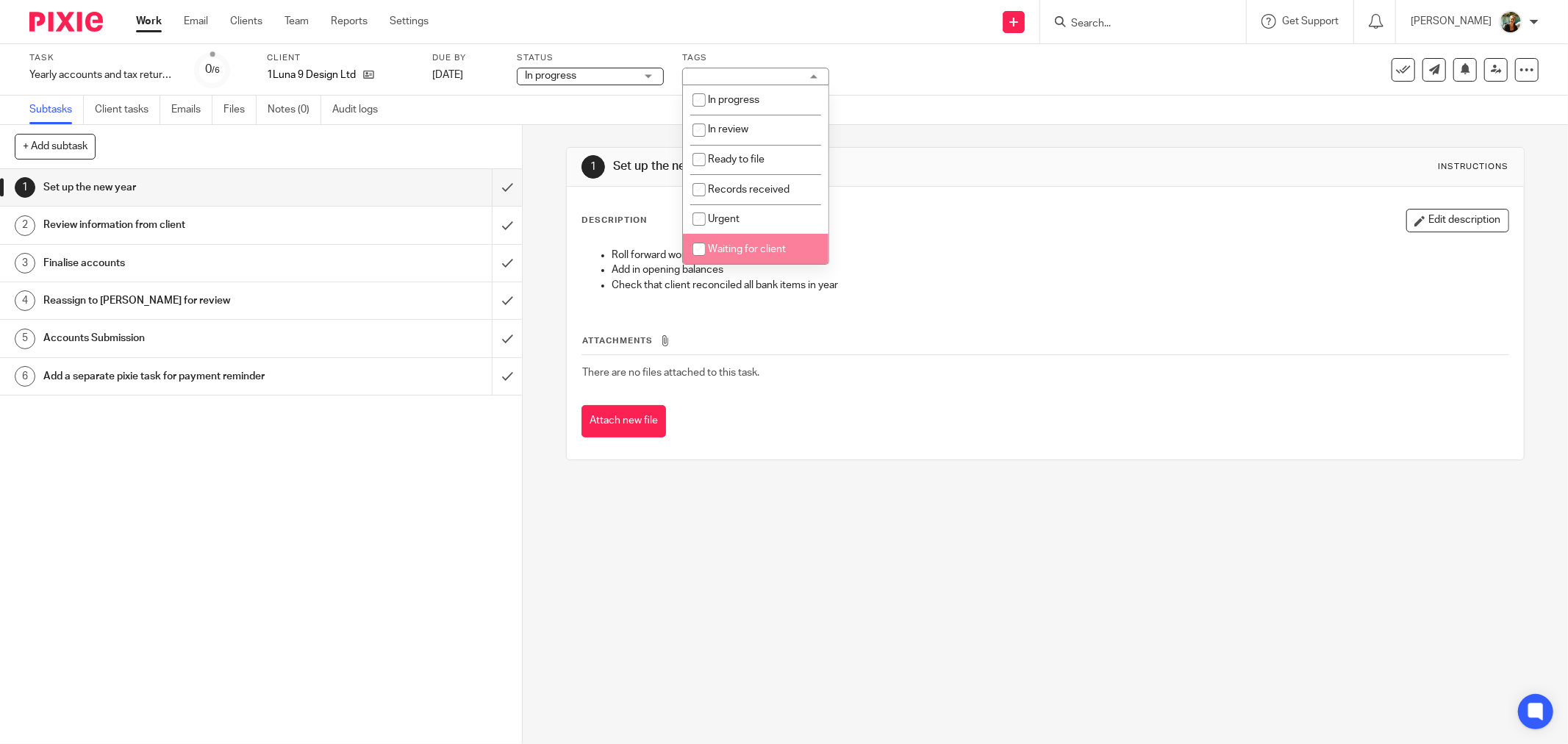
click at [763, 258] on li "Waiting for client" at bounding box center [756, 249] width 145 height 30
checkbox input "true"
click at [498, 189] on input "submit" at bounding box center [261, 187] width 522 height 37
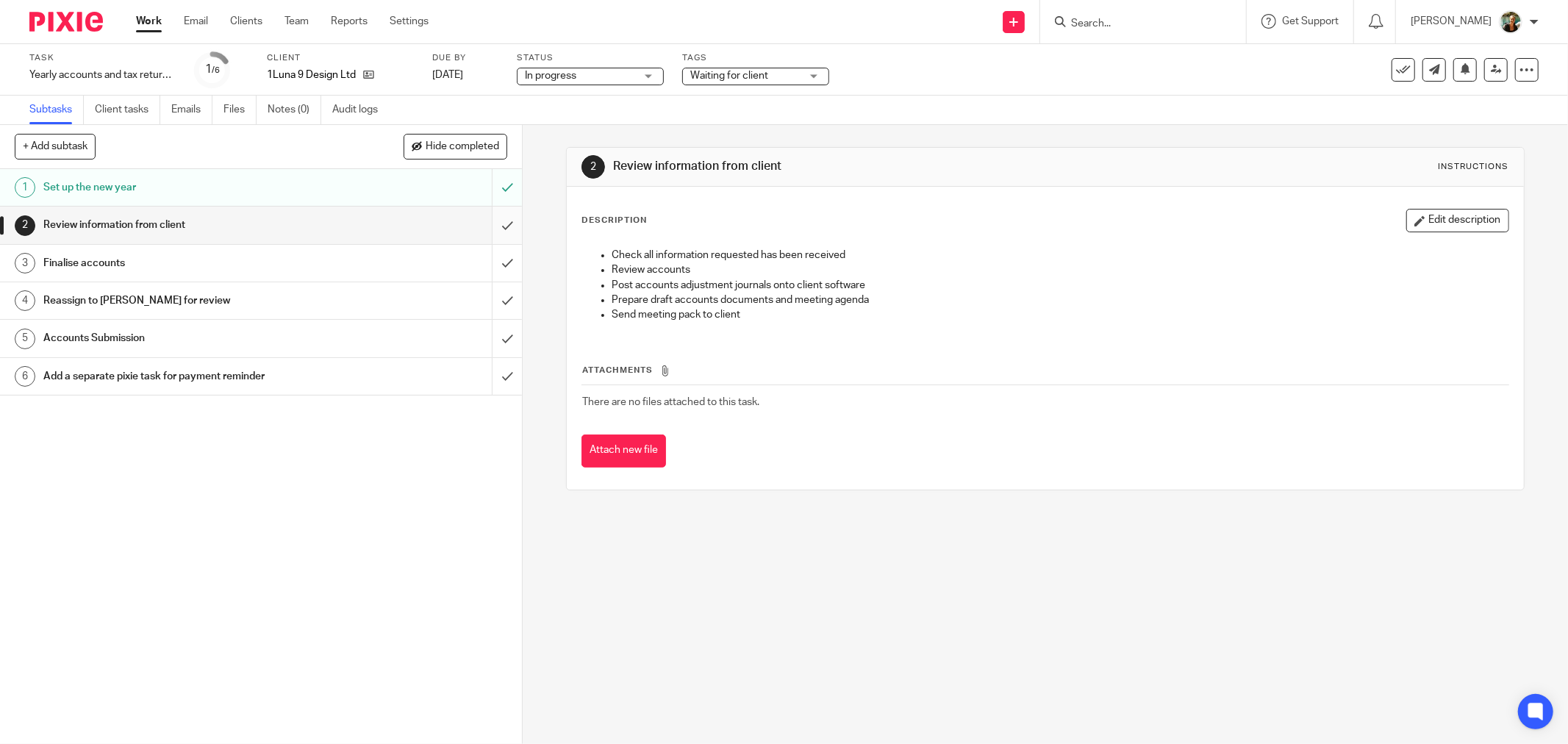
click at [491, 230] on input "submit" at bounding box center [261, 225] width 522 height 37
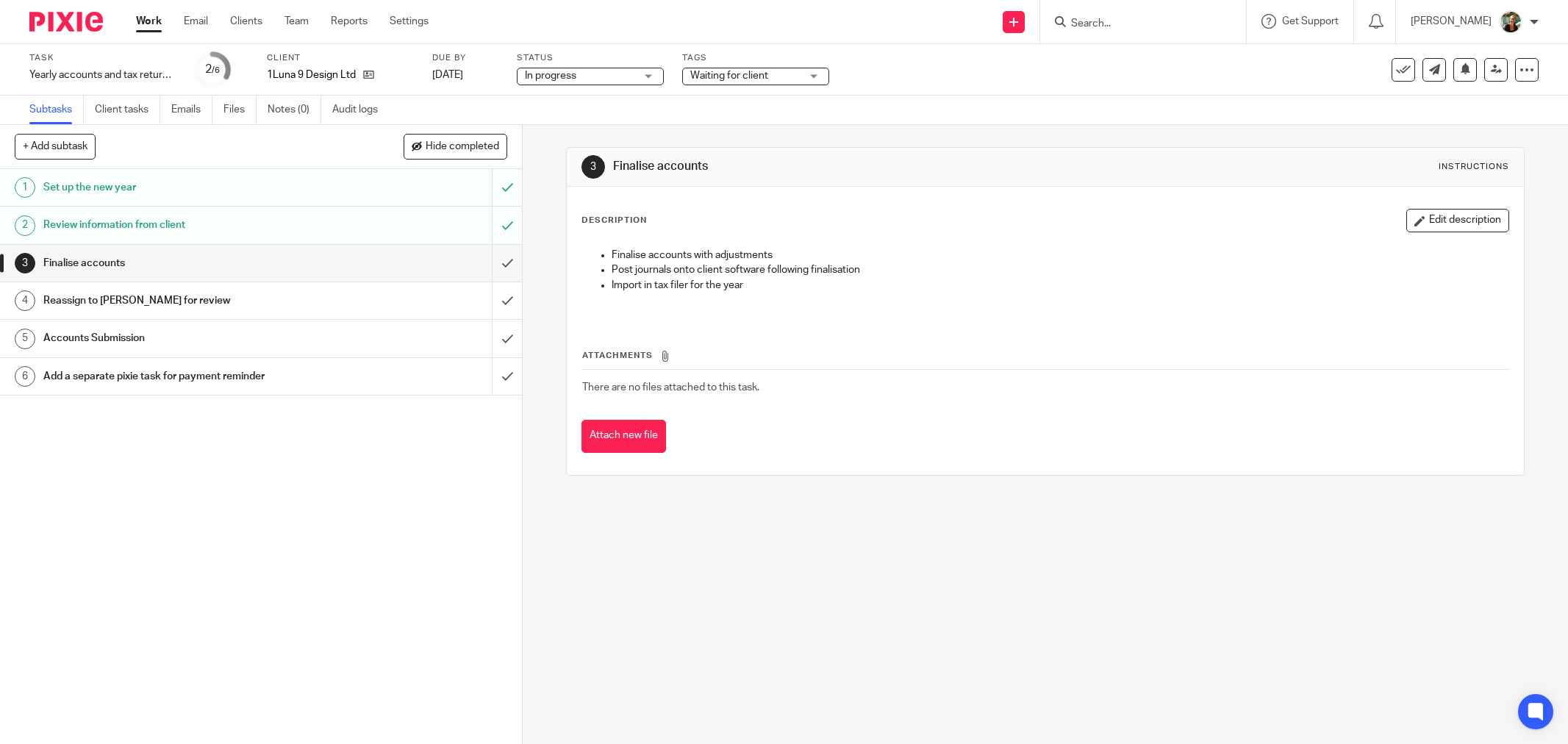
click at [491, 261] on input "submit" at bounding box center [261, 263] width 522 height 37
click at [489, 266] on input "submit" at bounding box center [261, 263] width 522 height 37
click at [487, 298] on input "submit" at bounding box center [261, 301] width 522 height 37
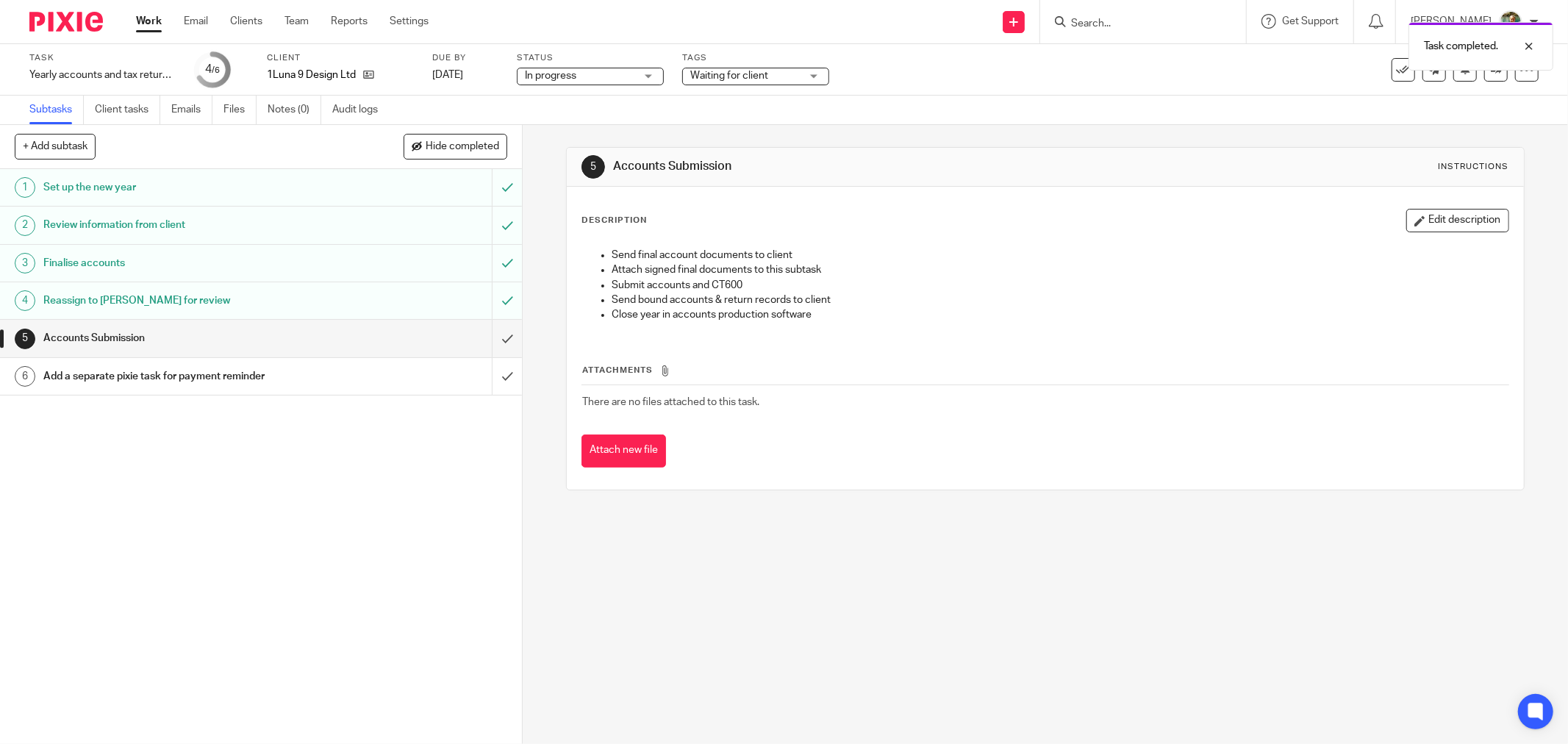
click at [149, 28] on link "Work" at bounding box center [149, 21] width 25 height 14
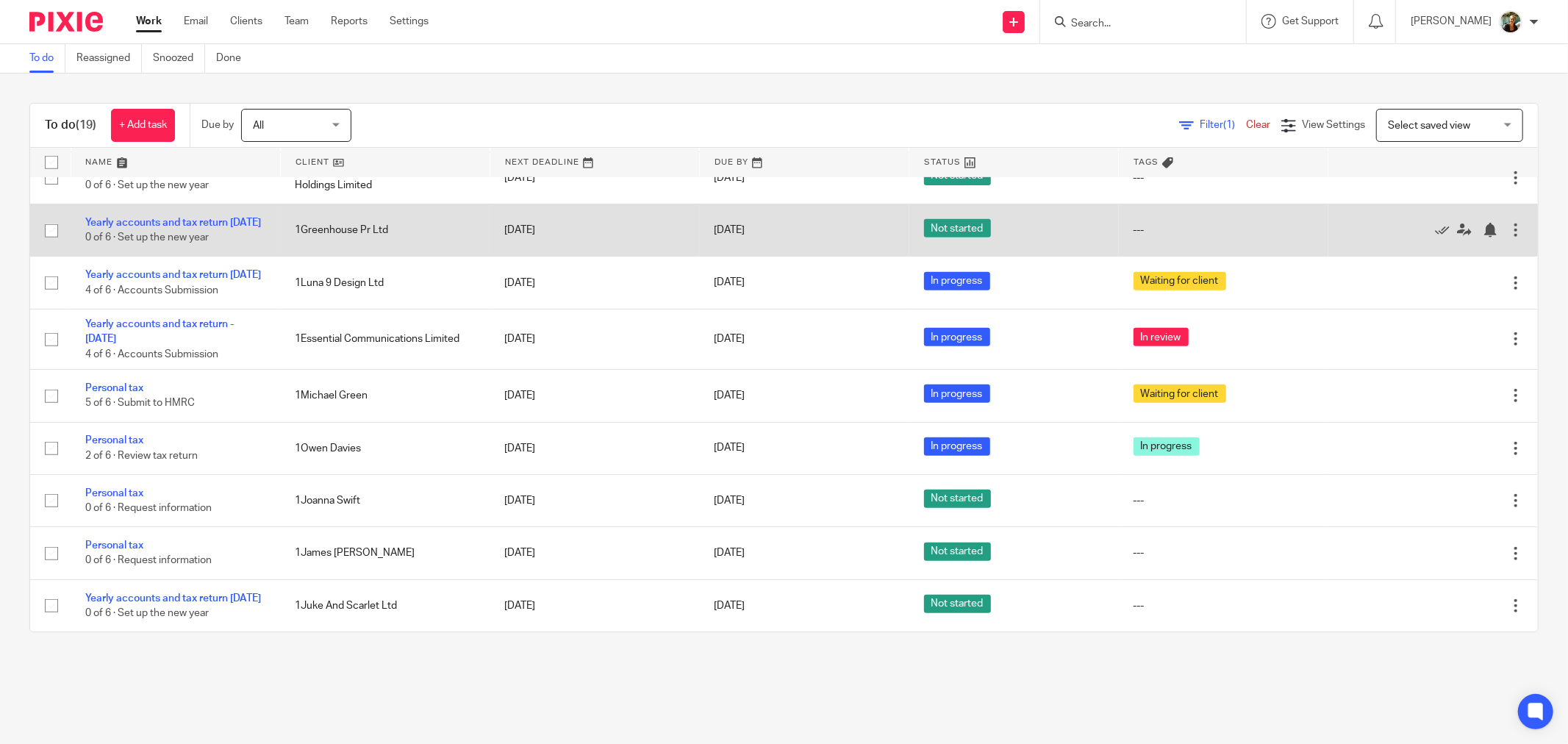
scroll to position [665, 0]
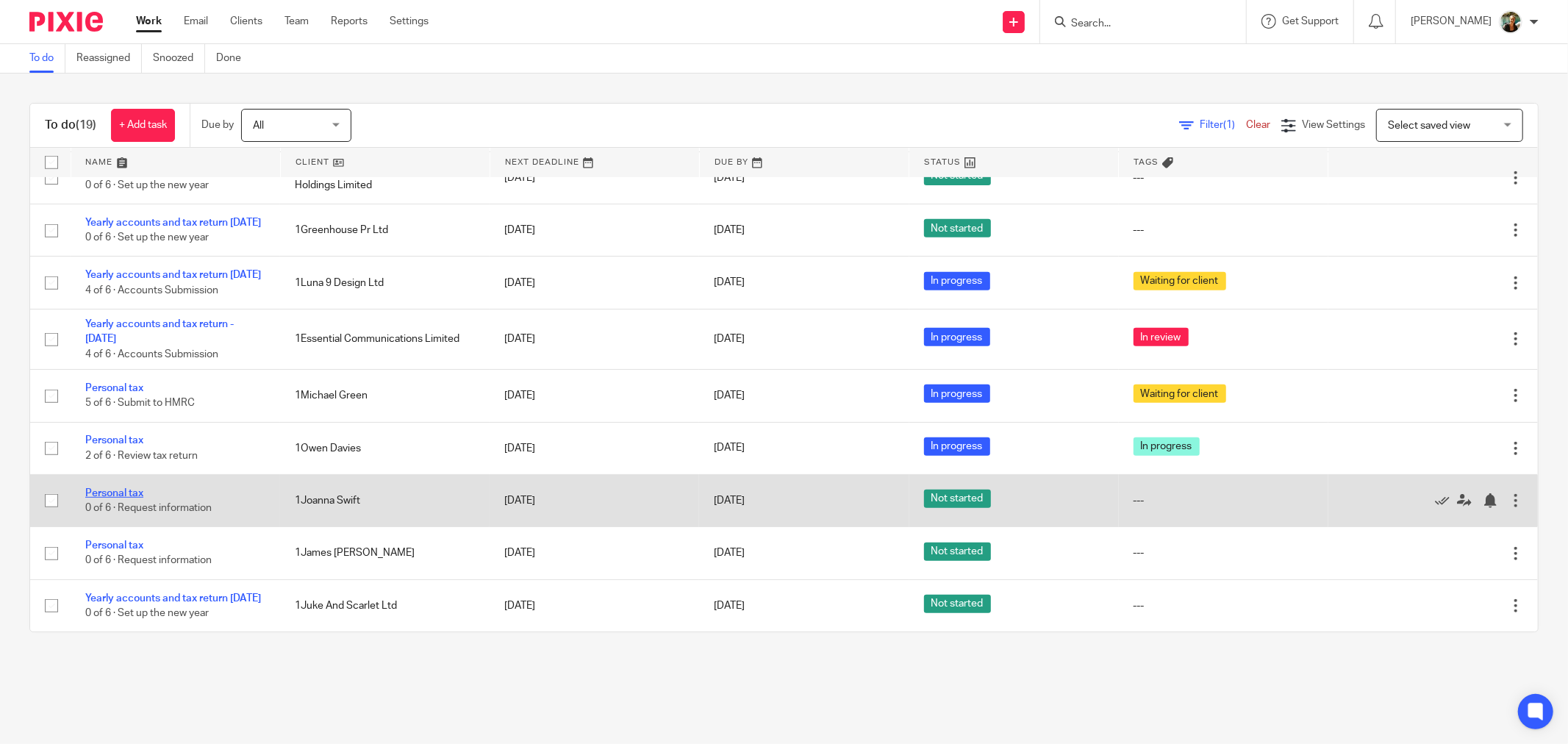
click at [127, 488] on link "Personal tax" at bounding box center [114, 493] width 58 height 10
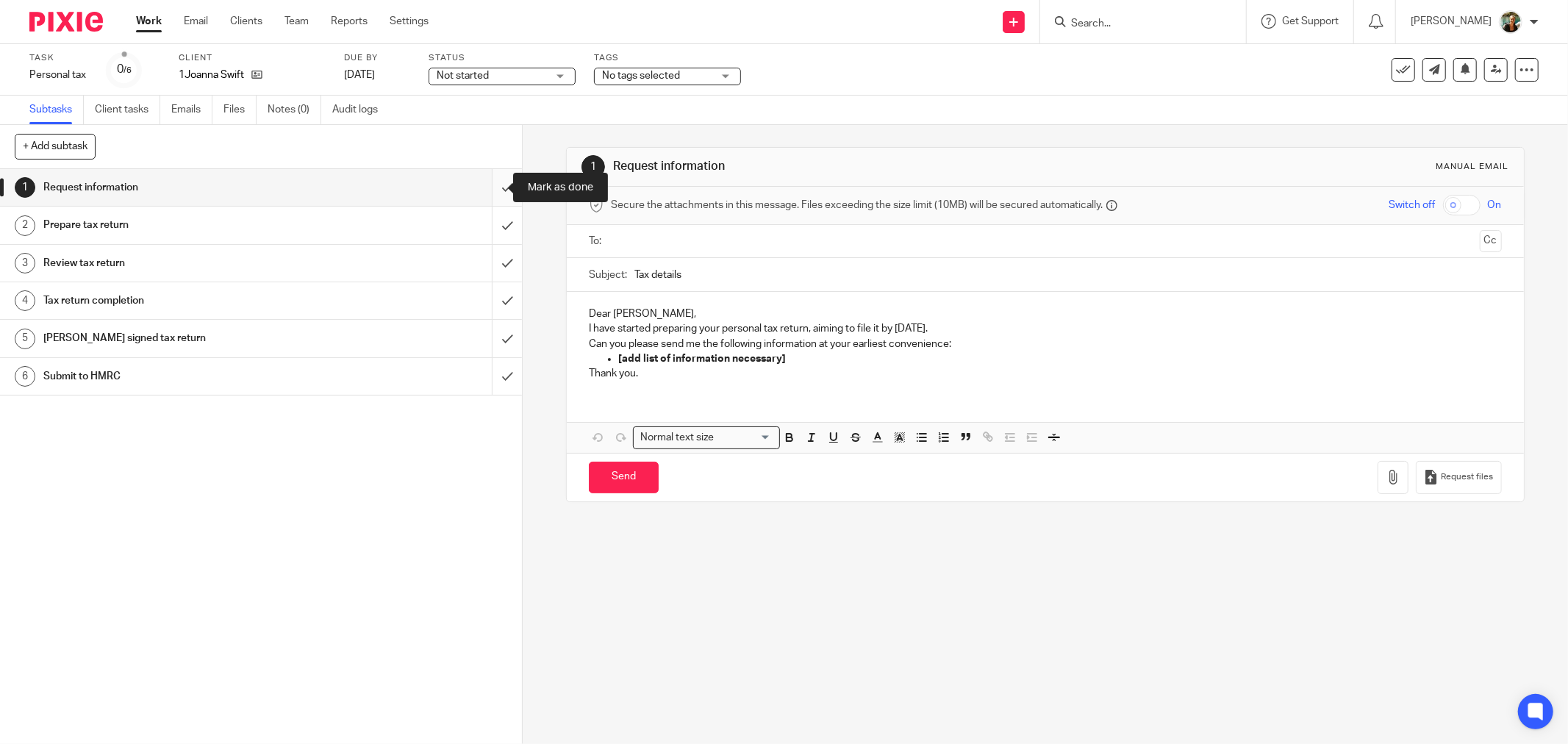
click at [487, 189] on input "submit" at bounding box center [261, 187] width 522 height 37
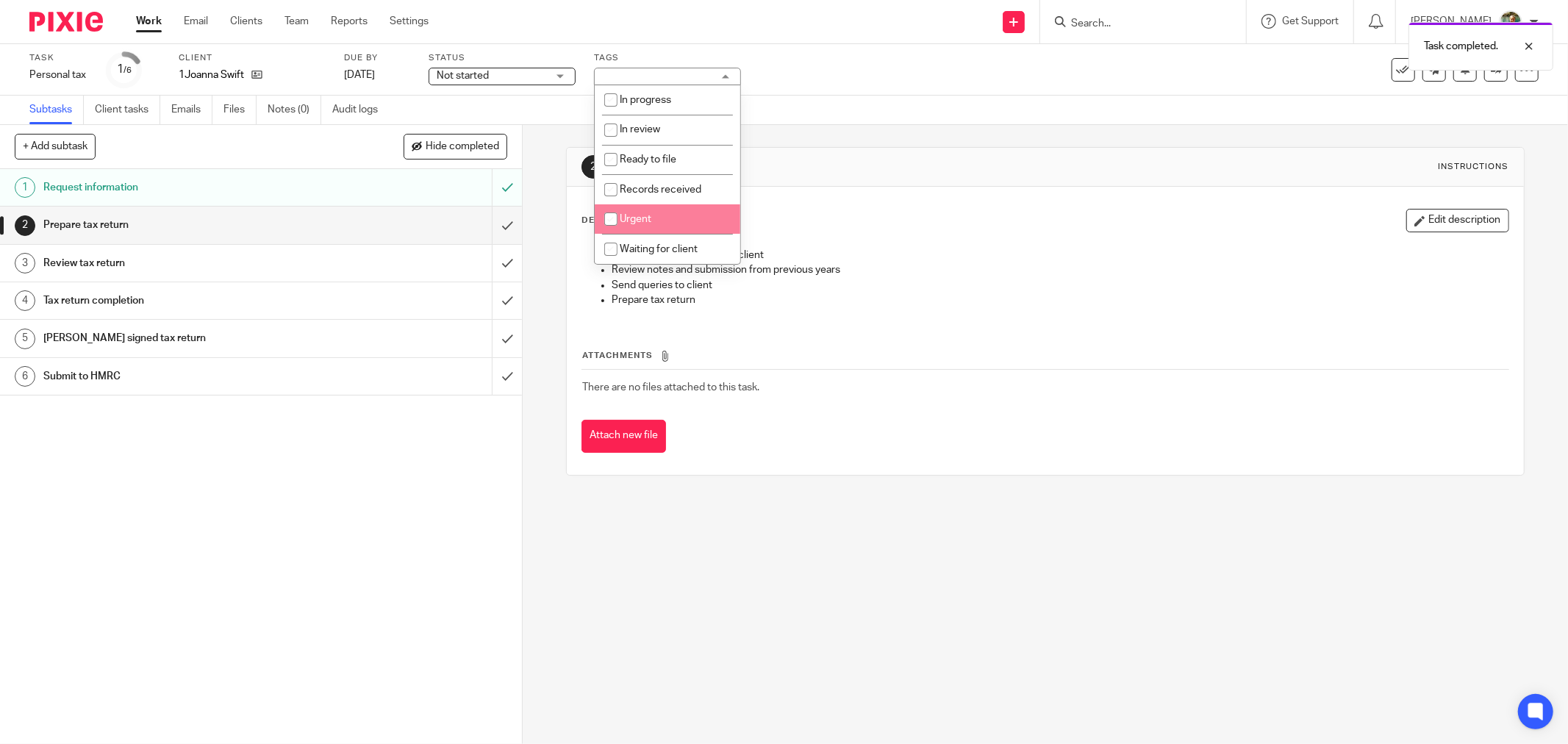
click at [679, 238] on li "Waiting for client" at bounding box center [667, 249] width 145 height 30
checkbox input "true"
click at [160, 20] on link "Work" at bounding box center [149, 21] width 25 height 14
